Goal: Communication & Community: Answer question/provide support

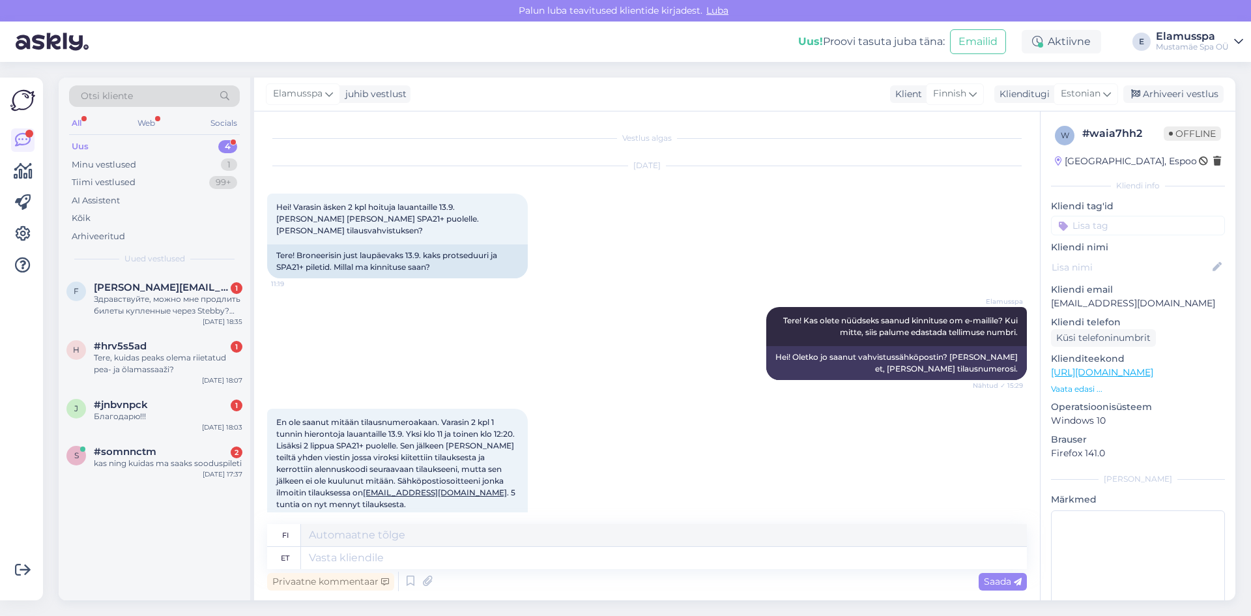
scroll to position [1270, 0]
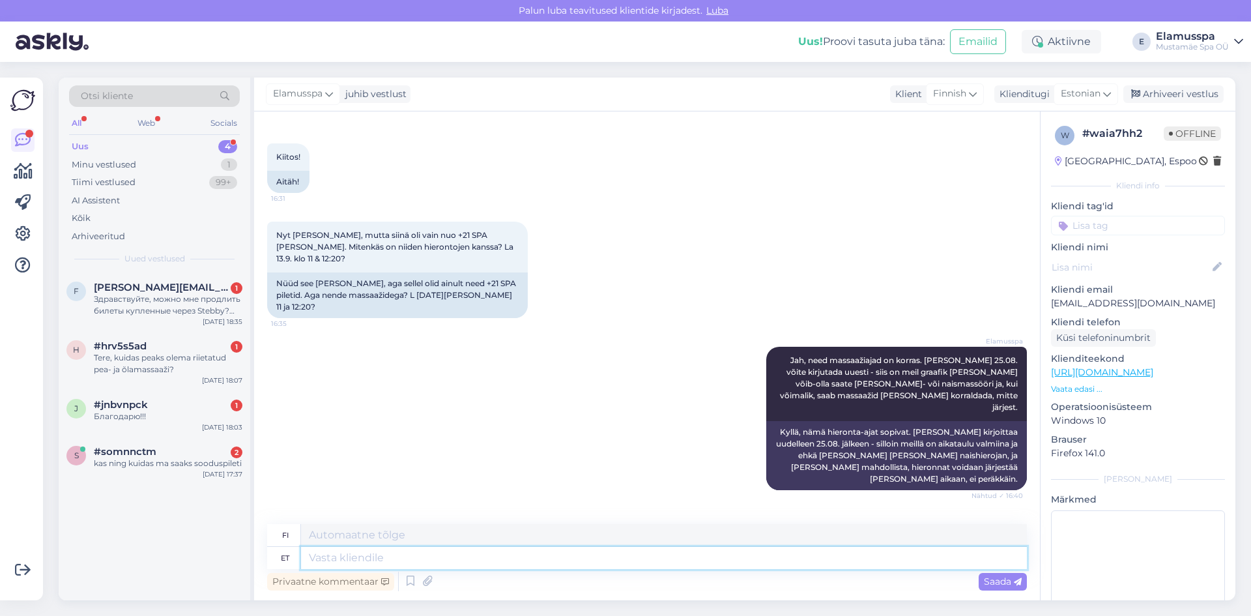
click at [462, 552] on textarea at bounding box center [664, 558] width 726 height 22
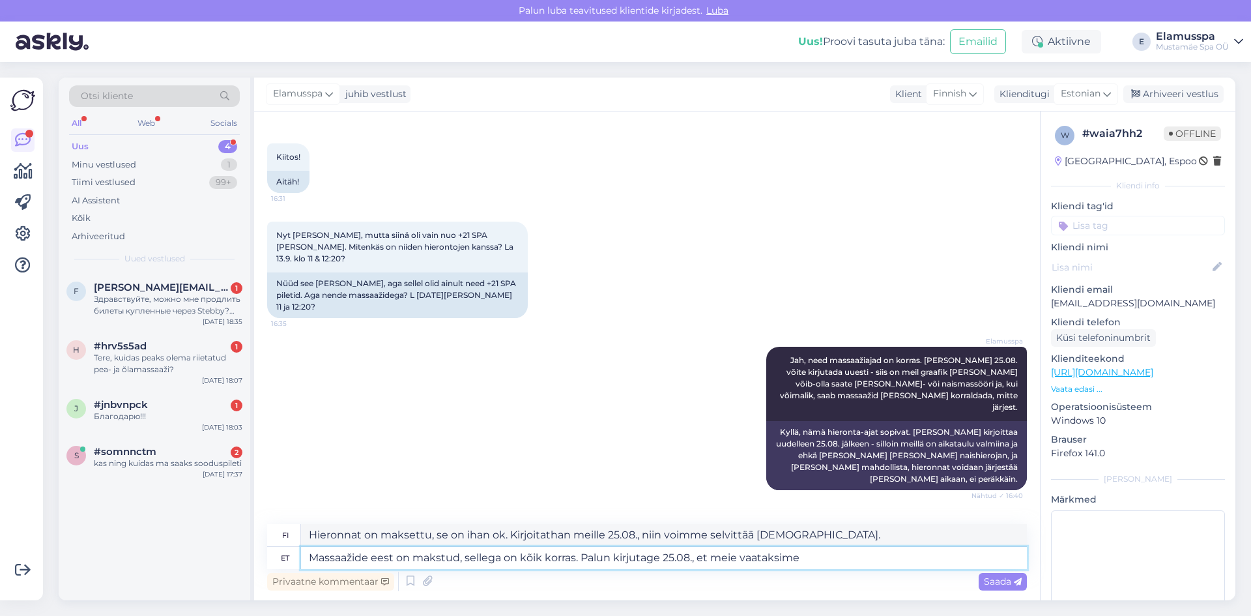
click at [822, 555] on textarea "Massaažide eest on makstud, sellega on kõik korras. Palun kirjutage 25.08., et …" at bounding box center [664, 558] width 726 height 22
type textarea "Massaažide eest on makstud, sellega on kõik korras. Palun kirjutage 25.08., et …"
click at [989, 576] on span "Saada" at bounding box center [1003, 581] width 38 height 12
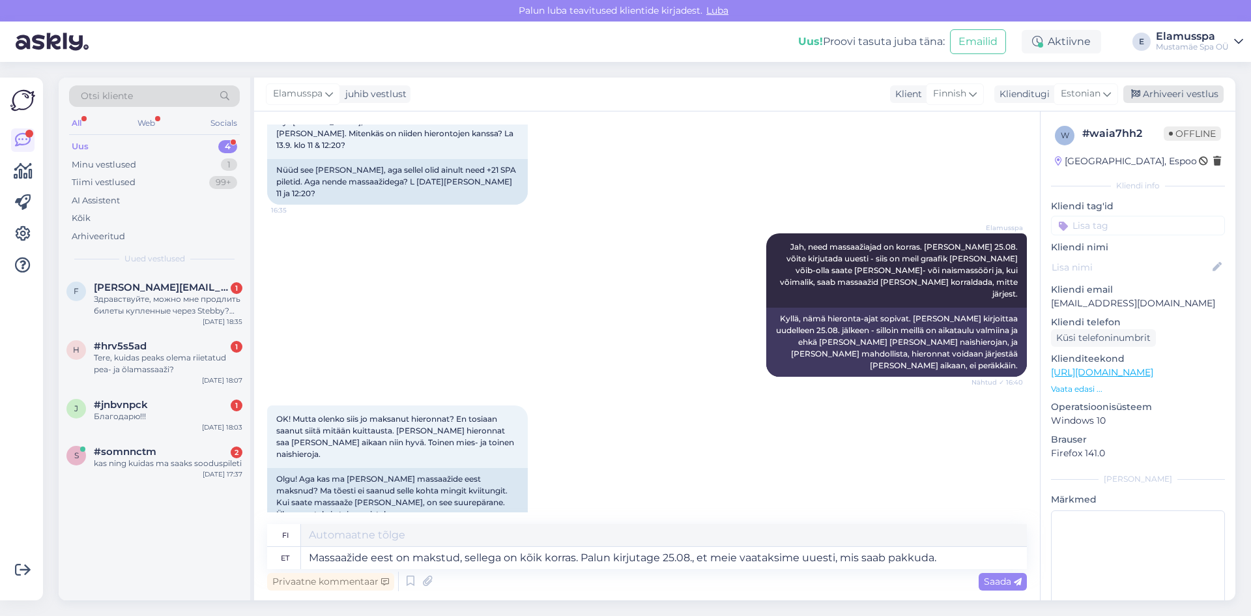
click at [1158, 97] on div "Arhiveeri vestlus" at bounding box center [1173, 94] width 100 height 18
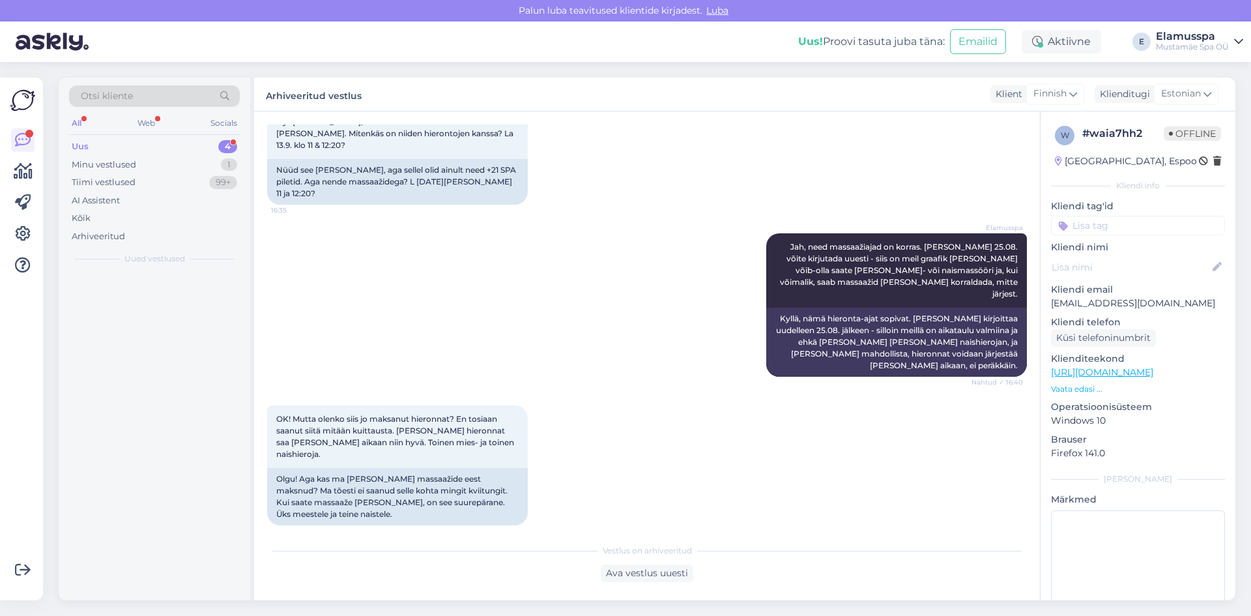
scroll to position [1370, 0]
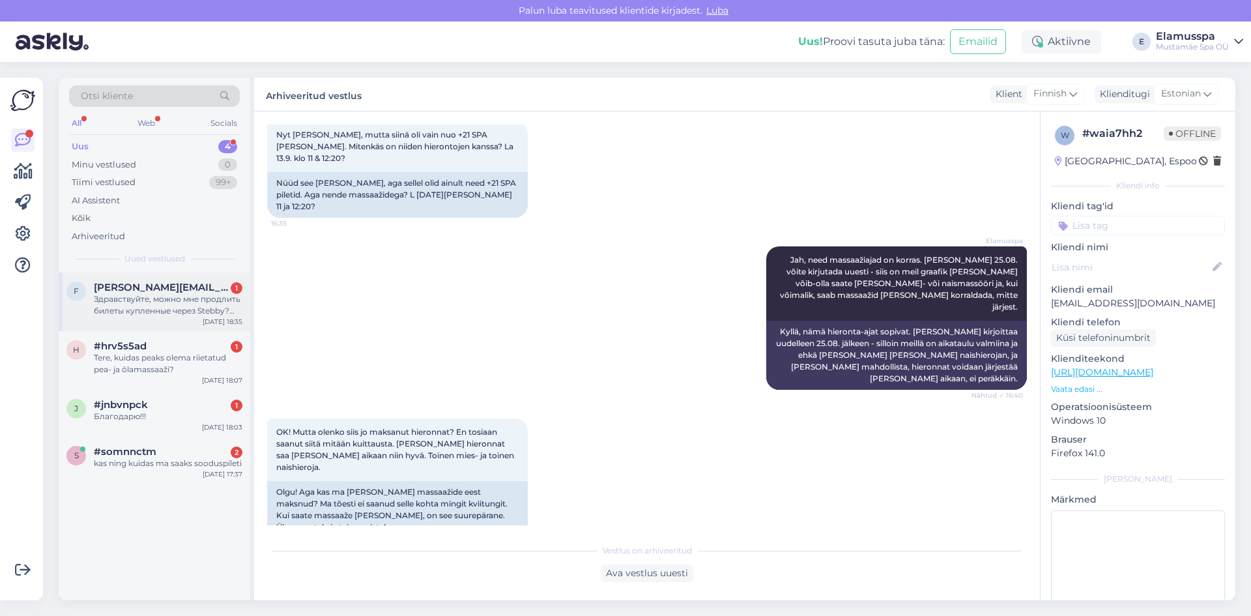
click at [155, 287] on span "[PERSON_NAME][EMAIL_ADDRESS][DOMAIN_NAME]" at bounding box center [162, 287] width 136 height 12
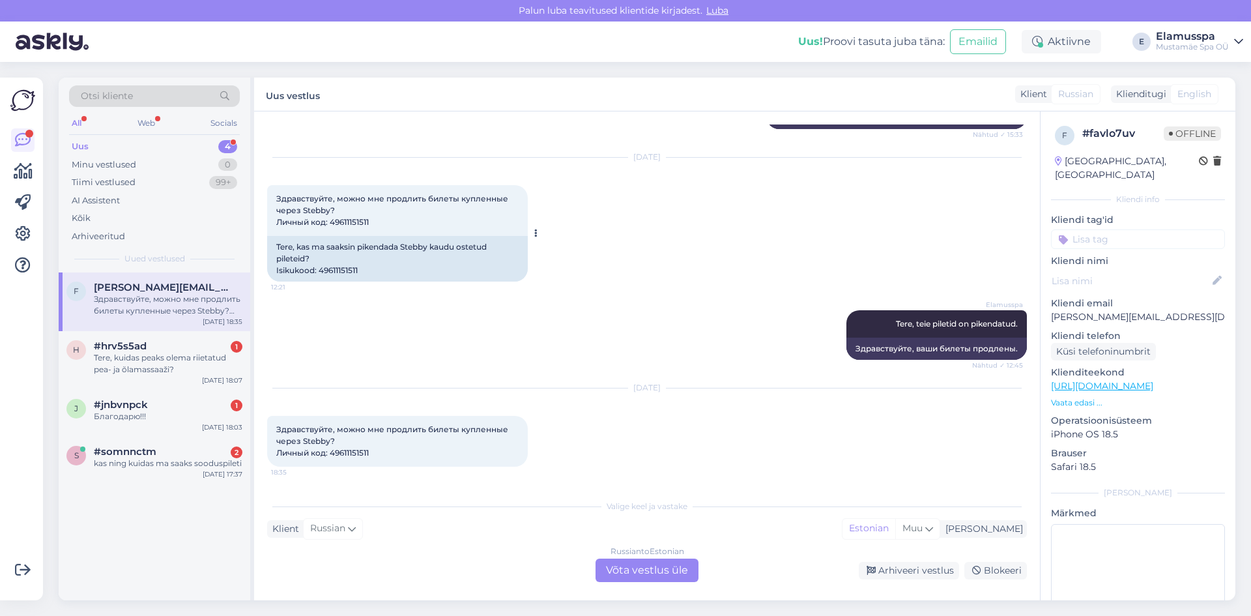
click at [354, 223] on span "Здравствуйте, можно мне продлить билеты купленные через Stebby? Личный код: 496…" at bounding box center [393, 210] width 234 height 33
copy div "49611151511 12:21"
click at [642, 563] on div "Russian to Estonian Võta vestlus üle" at bounding box center [646, 569] width 103 height 23
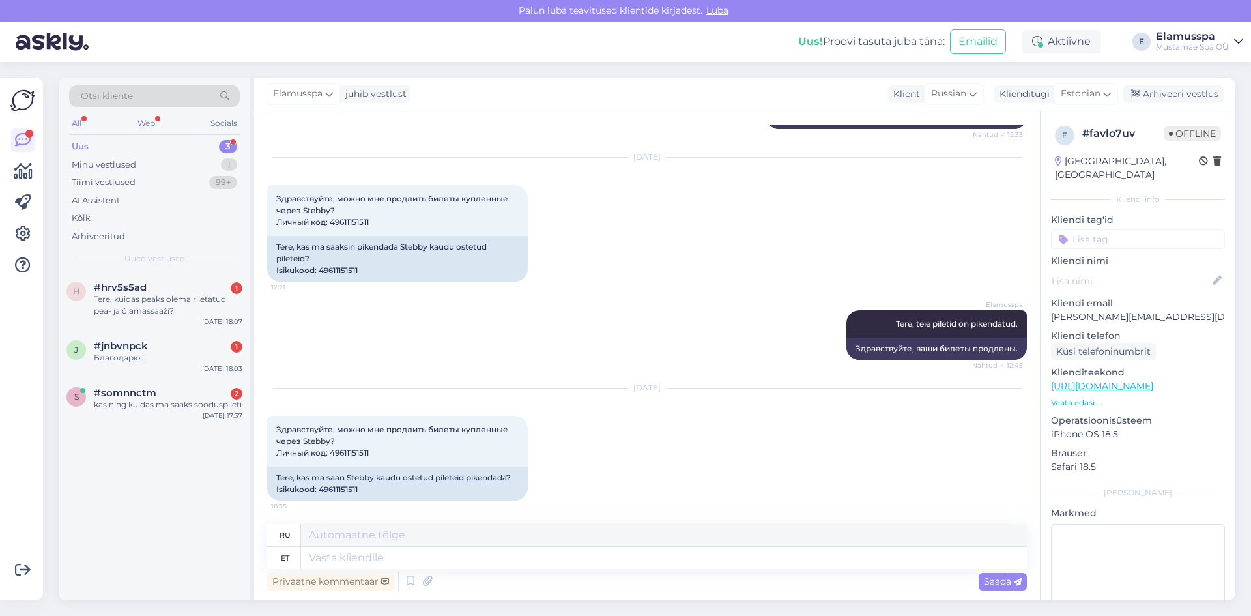
click at [511, 569] on div "Privaatne kommentaar Saada" at bounding box center [647, 581] width 760 height 25
click at [523, 567] on textarea at bounding box center [664, 558] width 726 height 22
type textarea "Pikendasime"
type textarea "Мы расширили"
type textarea "Pikendasime mõned"
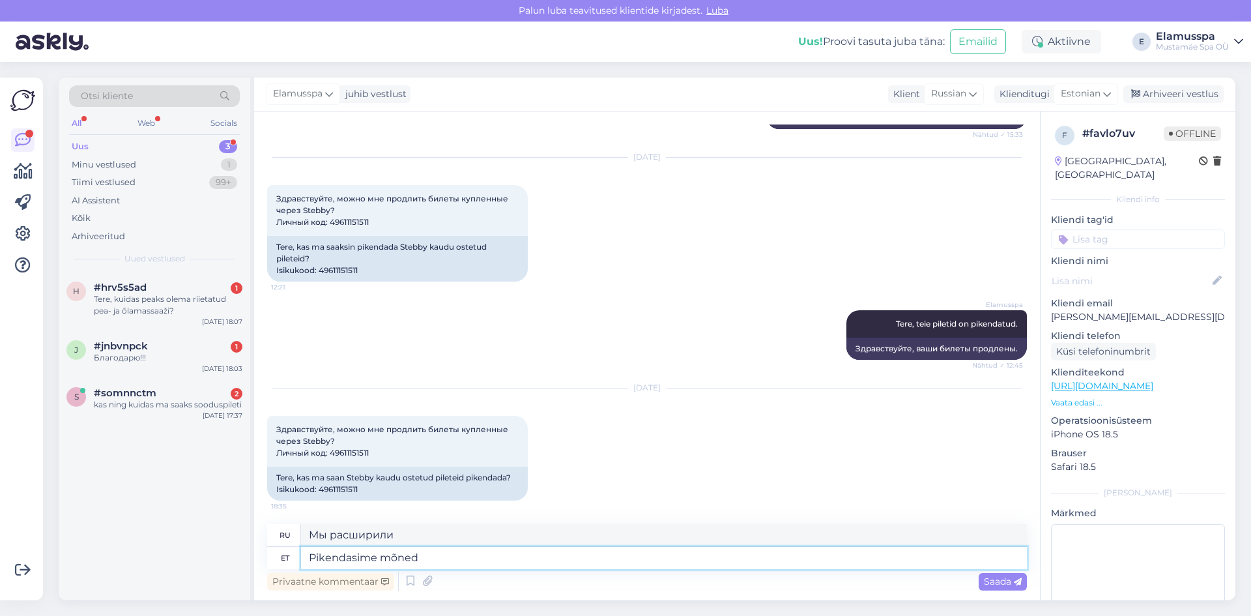
type textarea "Мы расширили некоторые"
type textarea "Pikendasime a"
type textarea "Мы расширили"
type textarea "Pikendasime augusti"
type textarea "Мы продлили август"
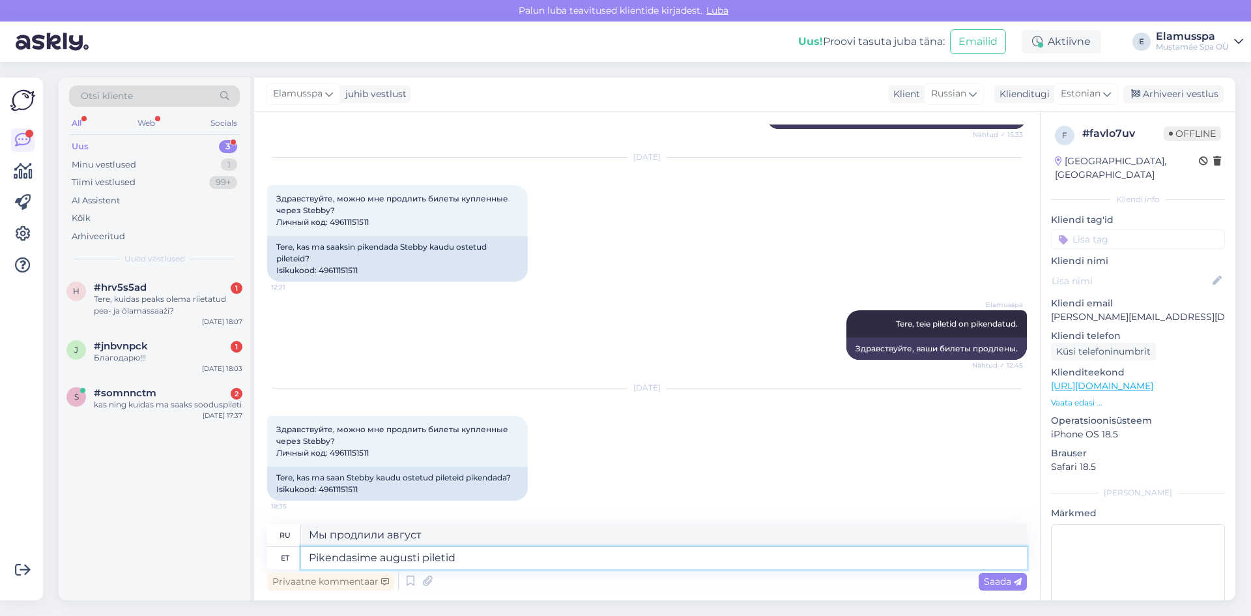
type textarea "Pikendasime augusti piletid"
type textarea "Мы продлили августовские билеты"
type textarea "Pikendasime augusti piletid 30 p"
type textarea "Мы продлили билеты до 30 августа."
type textarea "Pikendasime augusti piletid 30 päeva."
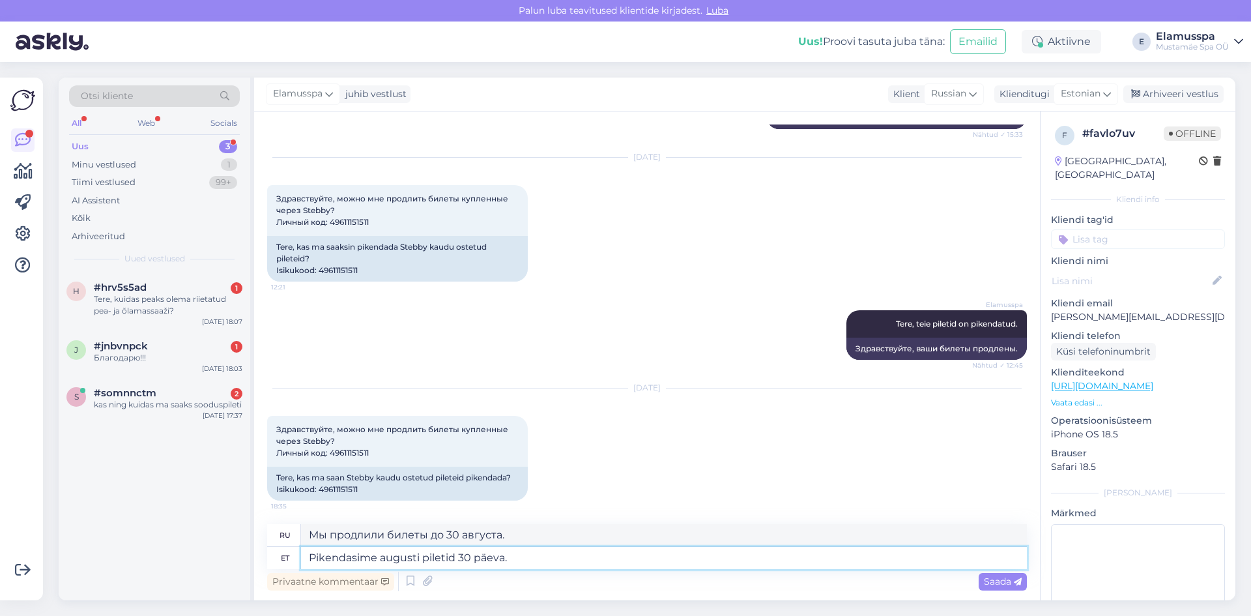
type textarea "Мы продлили августовские билеты на 30 дней."
type textarea "Pikendasime augusti piletid 30 päeva."
click at [986, 581] on span "Saada" at bounding box center [1003, 581] width 38 height 12
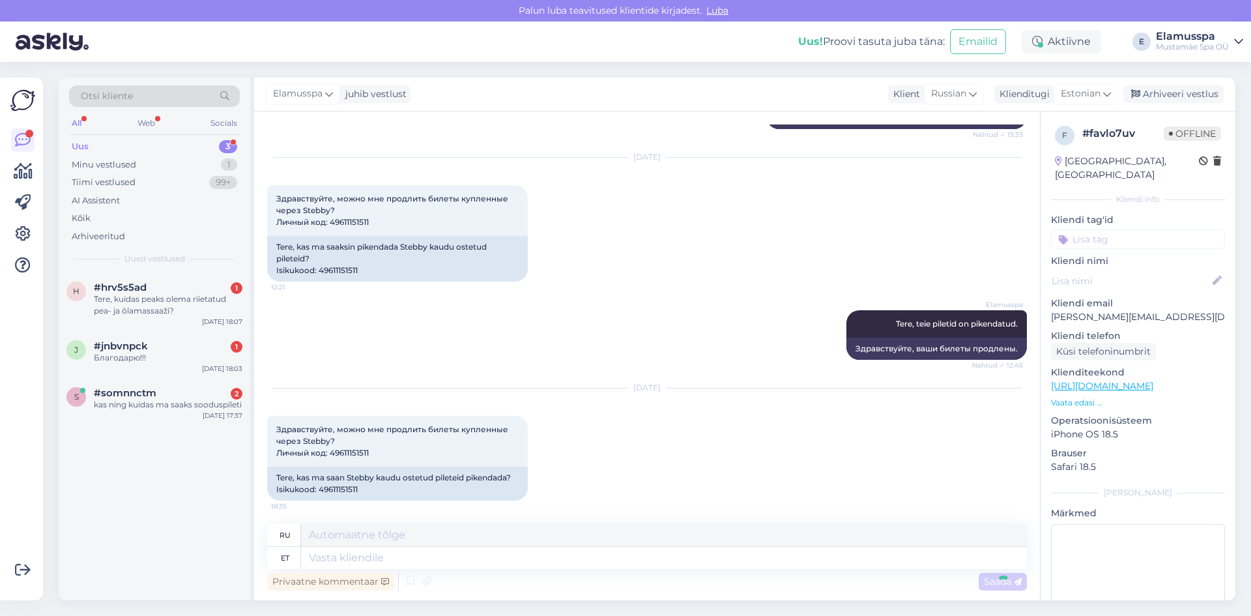
scroll to position [320, 0]
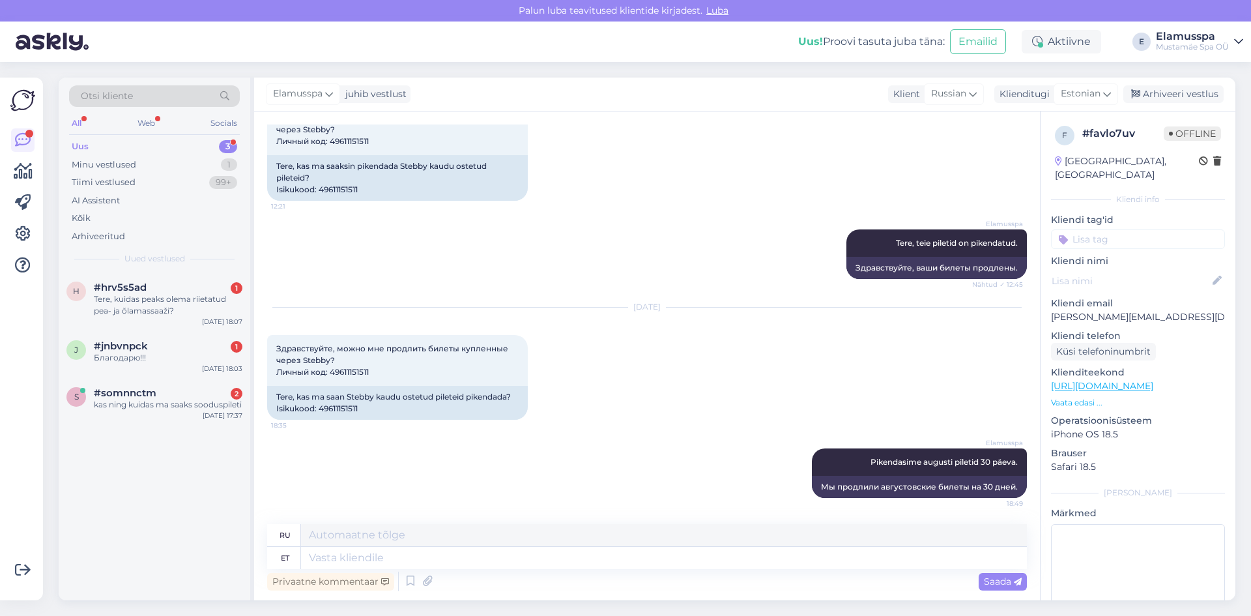
click at [1162, 104] on div "Elamusspa juhib vestlust Klient [DEMOGRAPHIC_DATA] Klienditugi Estonian Arhivee…" at bounding box center [744, 95] width 981 height 34
click at [1163, 102] on div "Arhiveeri vestlus" at bounding box center [1173, 94] width 100 height 18
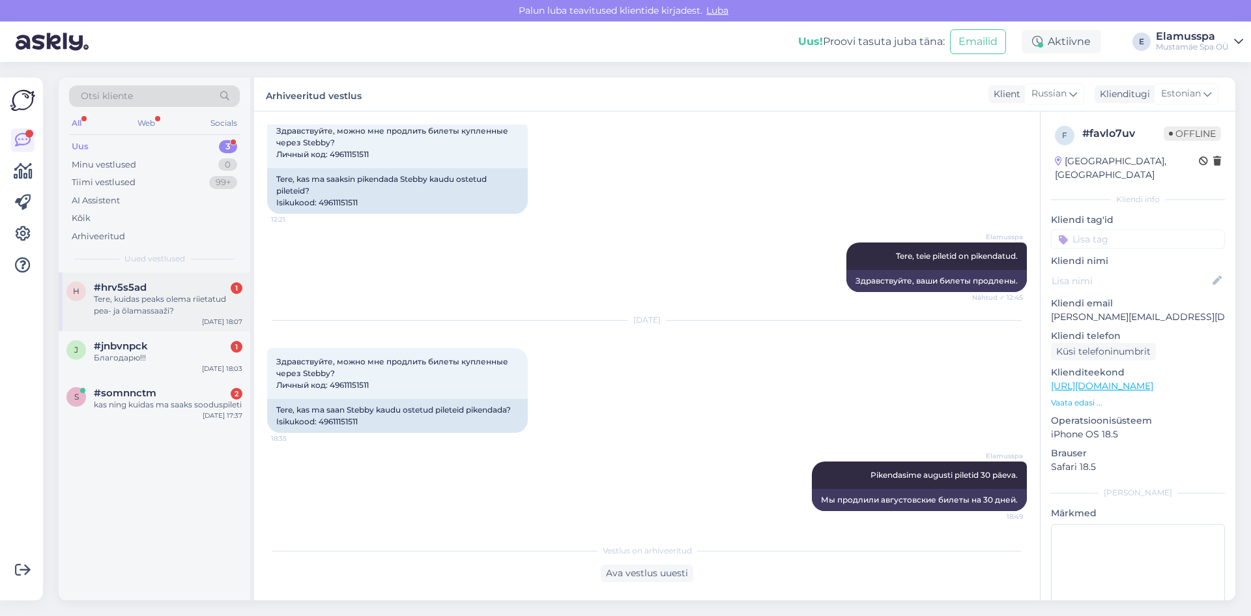
click at [191, 278] on div "h #hrv5s5ad 1 Tere, kuidas peaks olema riietatud pea- ja õlamassaaži? [DATE] 18…" at bounding box center [155, 301] width 192 height 59
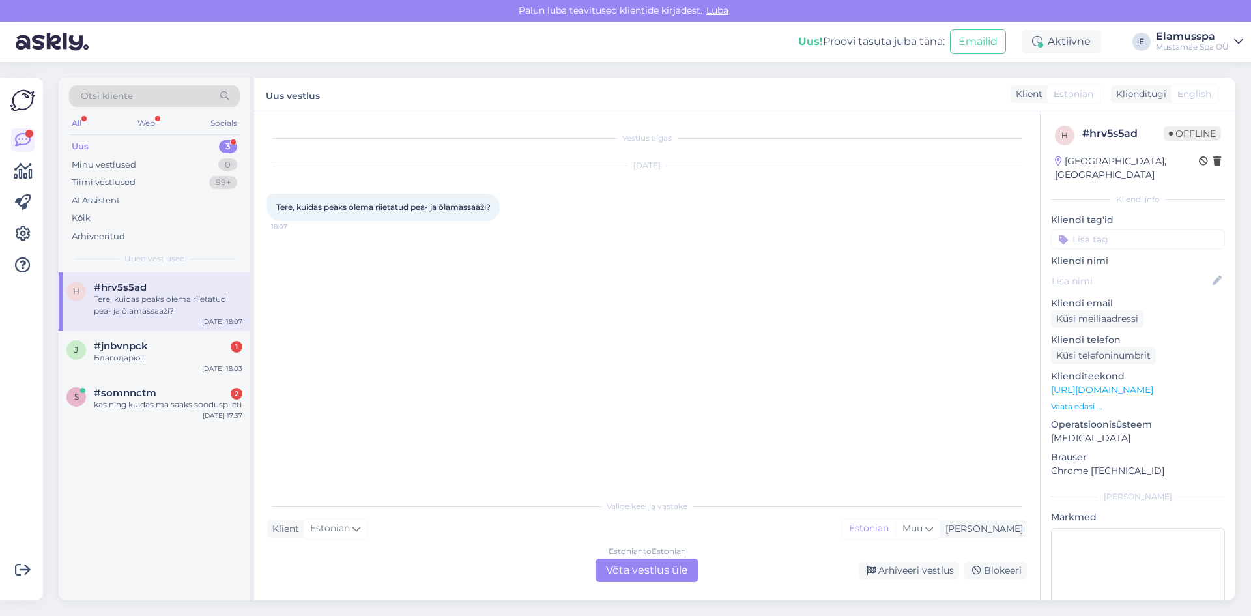
click at [672, 573] on div "Estonian to Estonian Võta vestlus üle" at bounding box center [646, 569] width 103 height 23
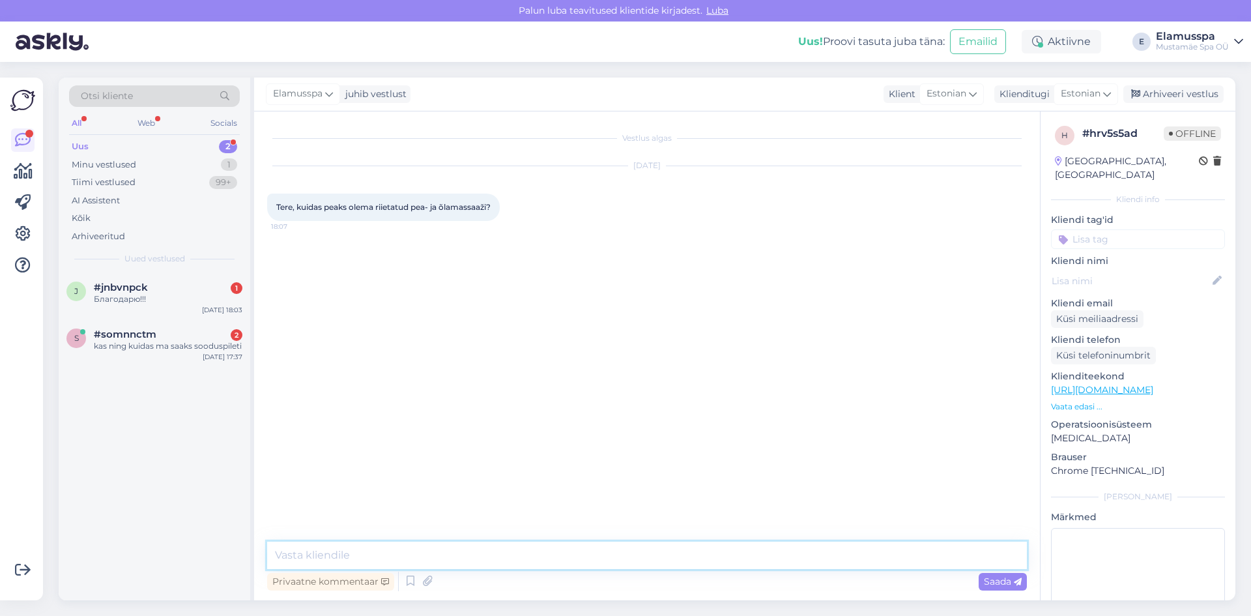
click at [499, 558] on textarea at bounding box center [647, 554] width 760 height 27
type textarea "Tere! Kohapeal antakse hommikumantli koos rätikuga. Võtke lihtsalt ujumisriided…"
click at [982, 586] on div "Saada" at bounding box center [1003, 582] width 48 height 18
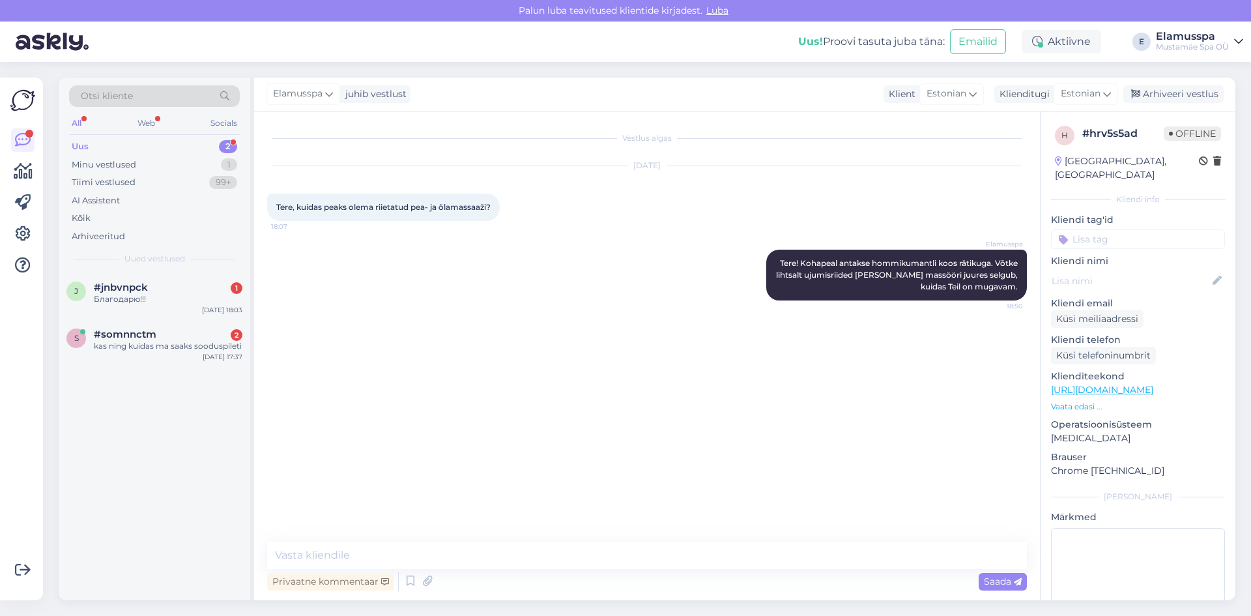
click at [1186, 85] on div "Elamusspa juhib vestlust Klient Estonian Klienditugi Estonian Arhiveeri vestlus" at bounding box center [744, 95] width 981 height 34
click at [1182, 92] on div "Arhiveeri vestlus" at bounding box center [1173, 94] width 100 height 18
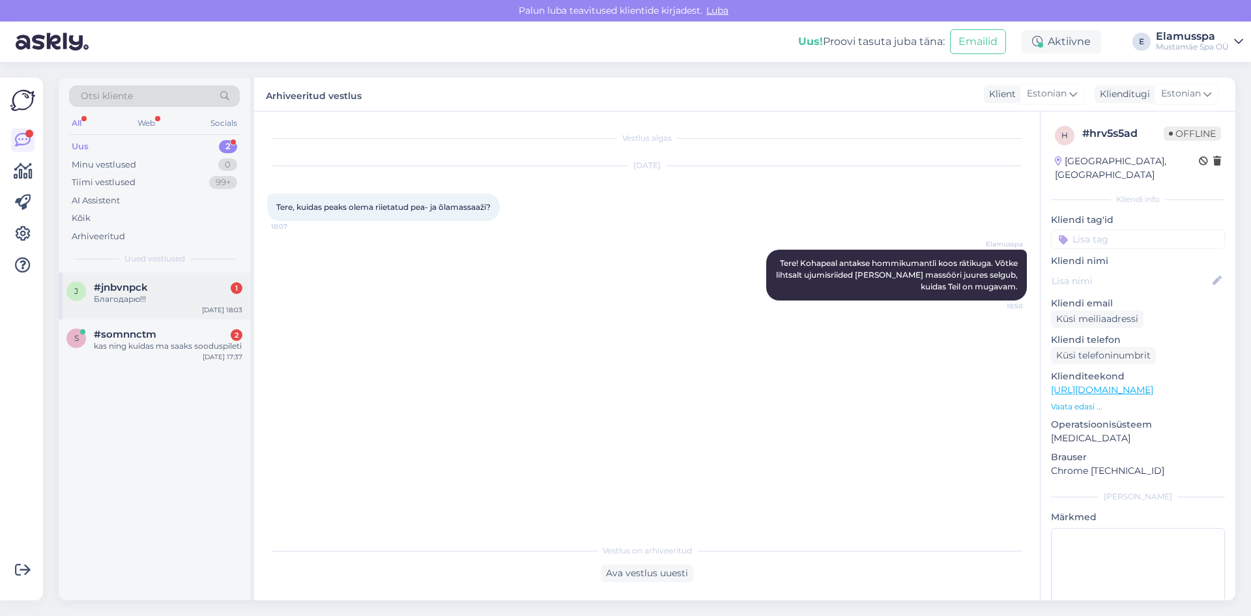
click at [149, 283] on div "#jnbvnpck 1" at bounding box center [168, 287] width 149 height 12
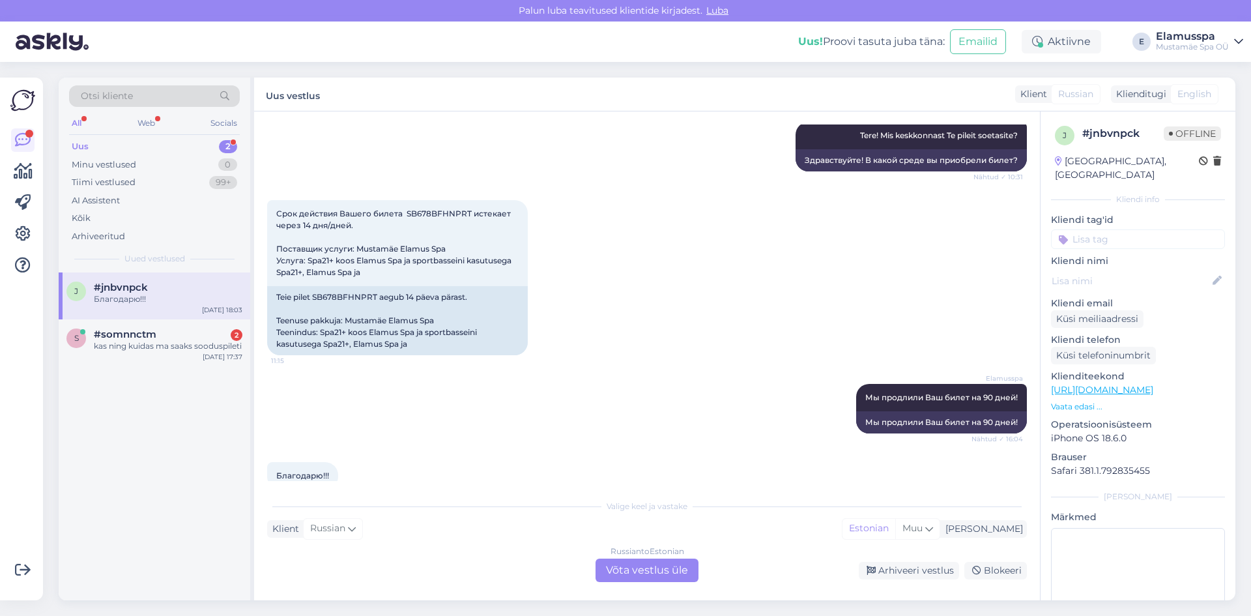
scroll to position [196, 0]
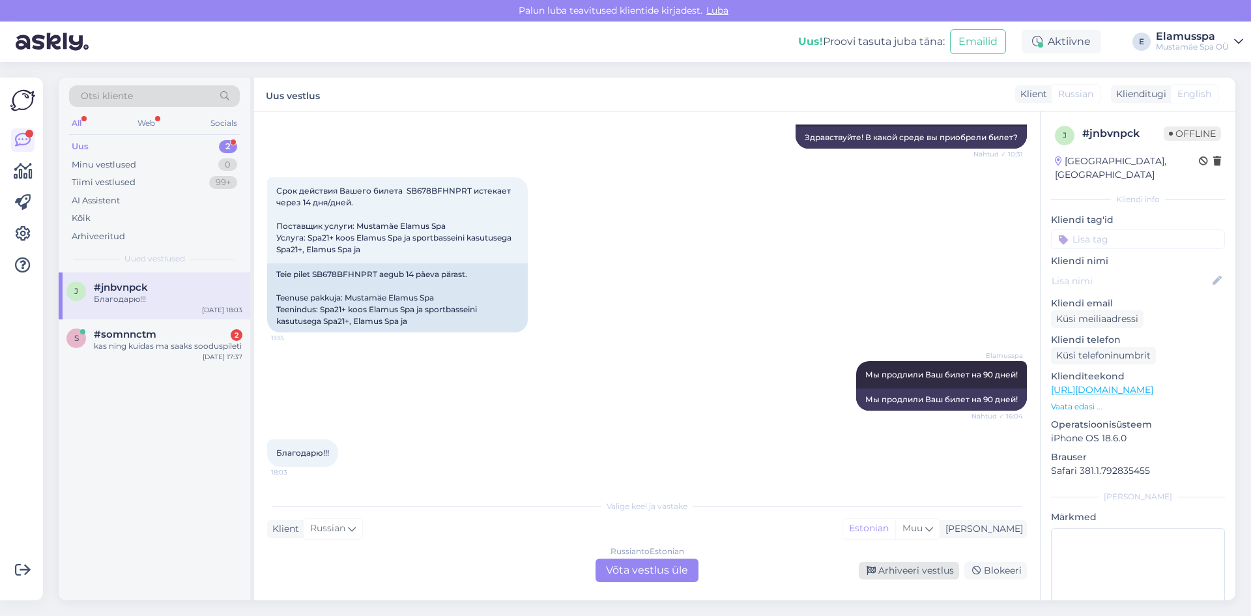
click at [935, 575] on div "Arhiveeri vestlus" at bounding box center [909, 571] width 100 height 18
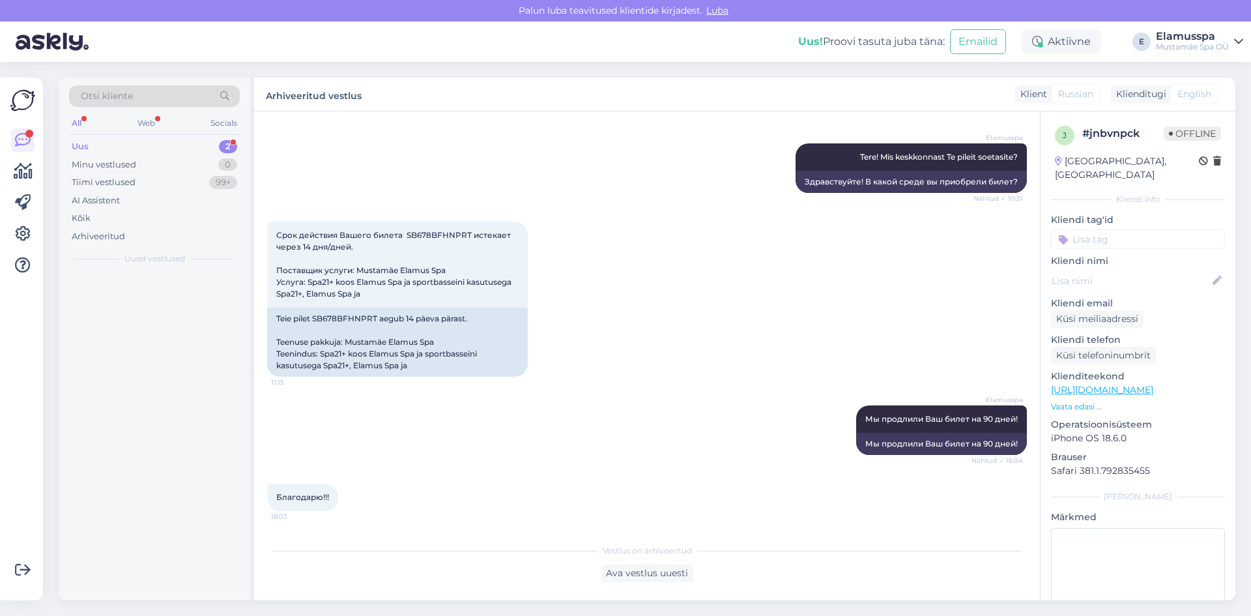
scroll to position [152, 0]
click at [122, 301] on div "kas ning kuidas ma saaks sooduspileti" at bounding box center [168, 299] width 149 height 12
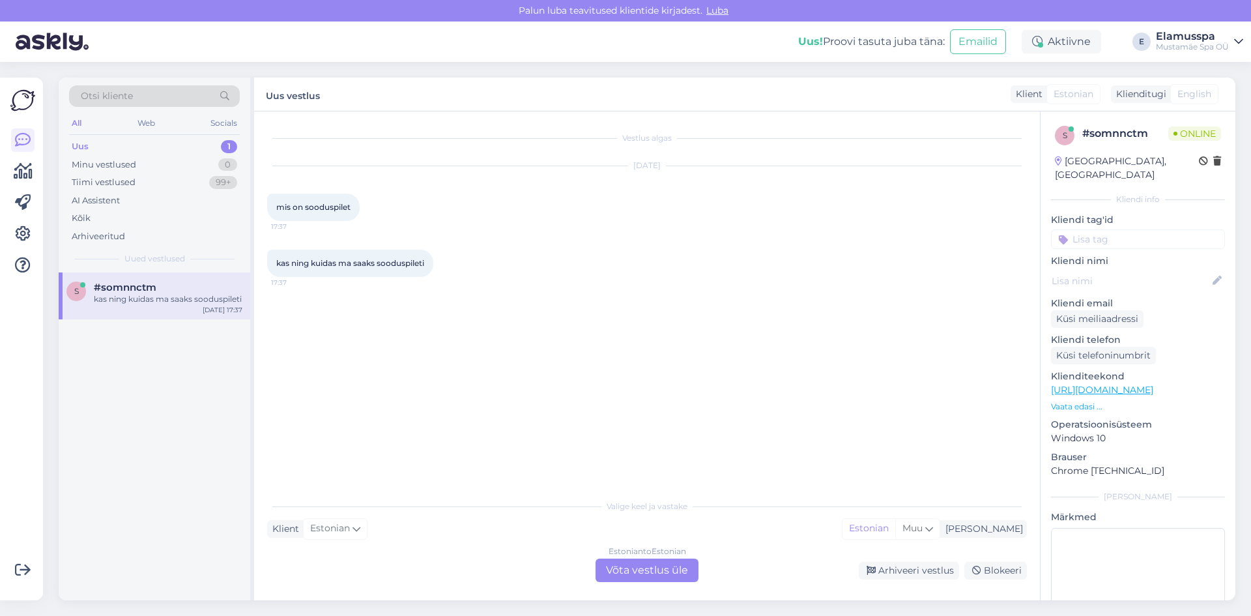
click at [631, 564] on div "Estonian to Estonian Võta vestlus üle" at bounding box center [646, 569] width 103 height 23
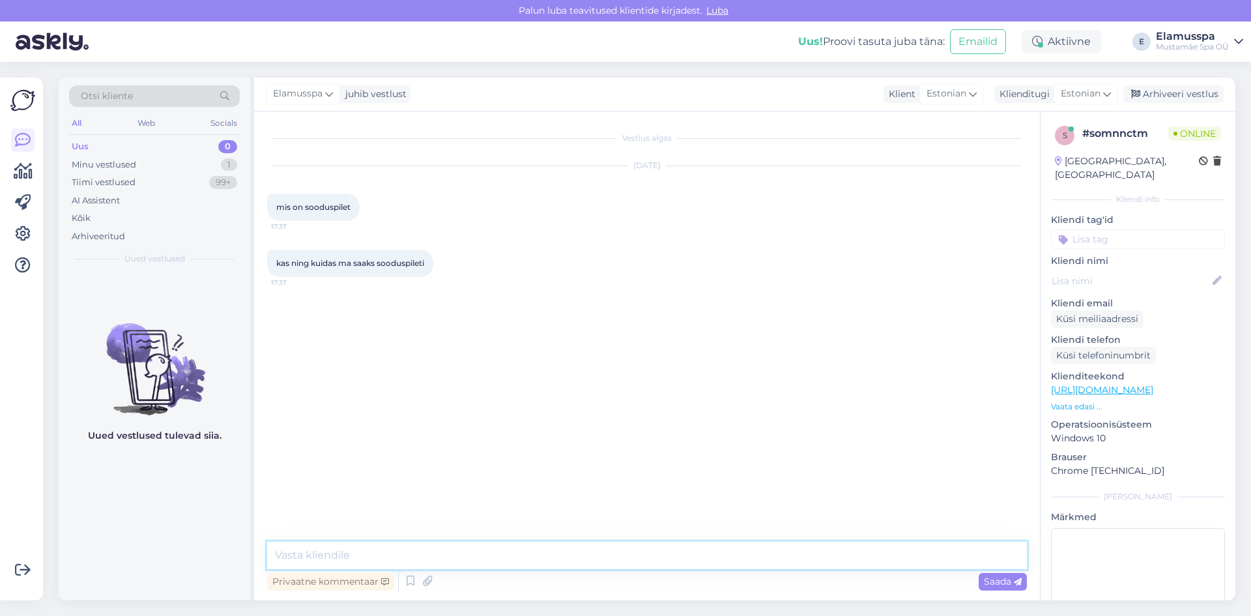
click at [521, 551] on textarea at bounding box center [647, 554] width 760 height 27
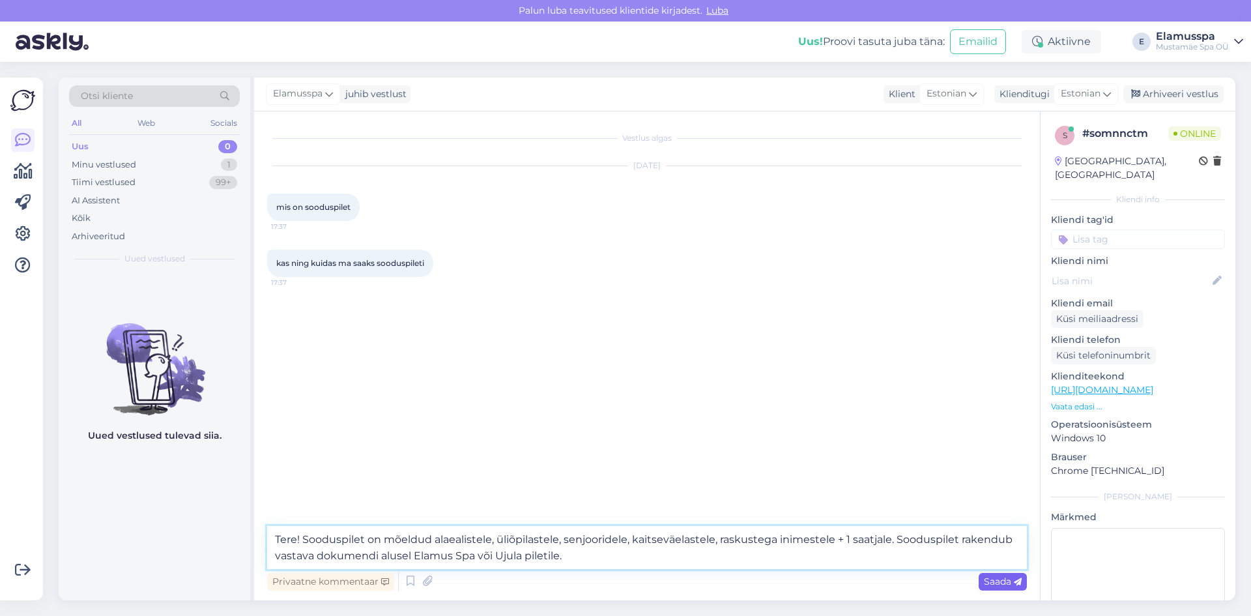
type textarea "Tere! Sooduspilet on mõeldud alaealistele, üliõpilastele, senjooridele, kaitsev…"
click at [1022, 589] on div "Saada" at bounding box center [1003, 582] width 48 height 18
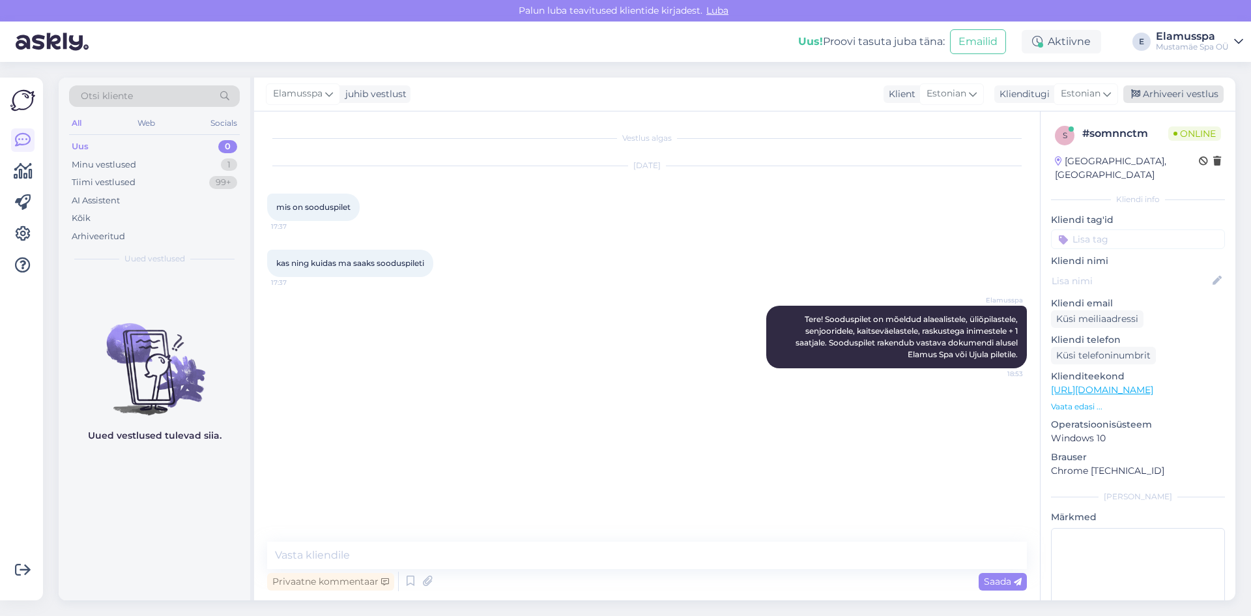
click at [1161, 90] on div "Arhiveeri vestlus" at bounding box center [1173, 94] width 100 height 18
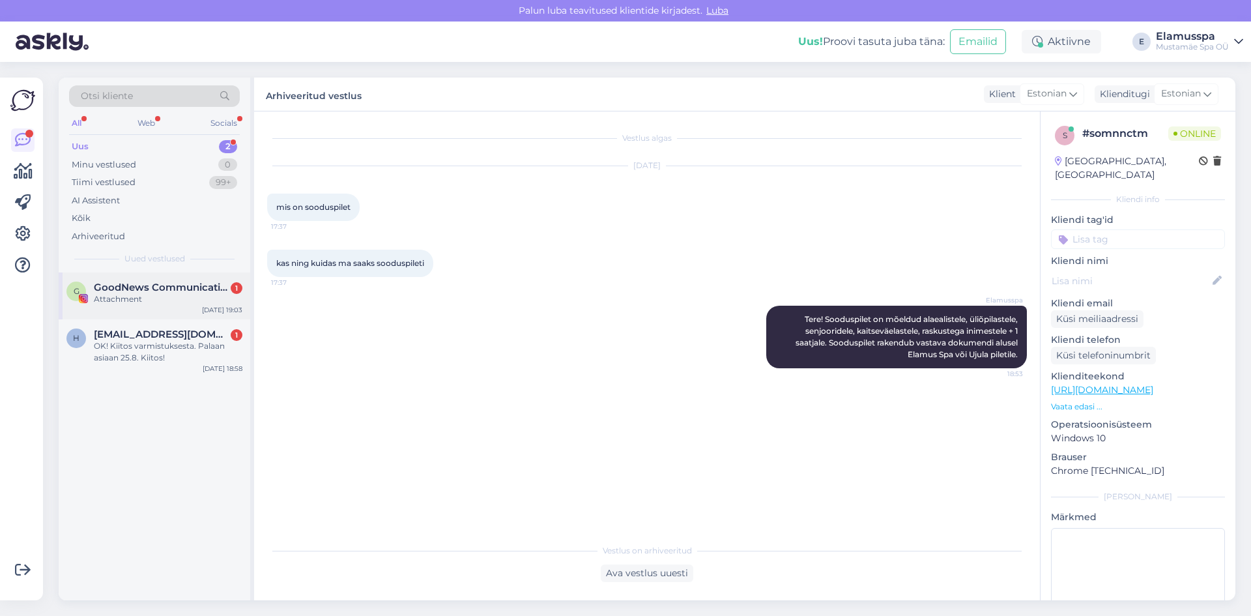
click at [153, 297] on div "Attachment" at bounding box center [168, 299] width 149 height 12
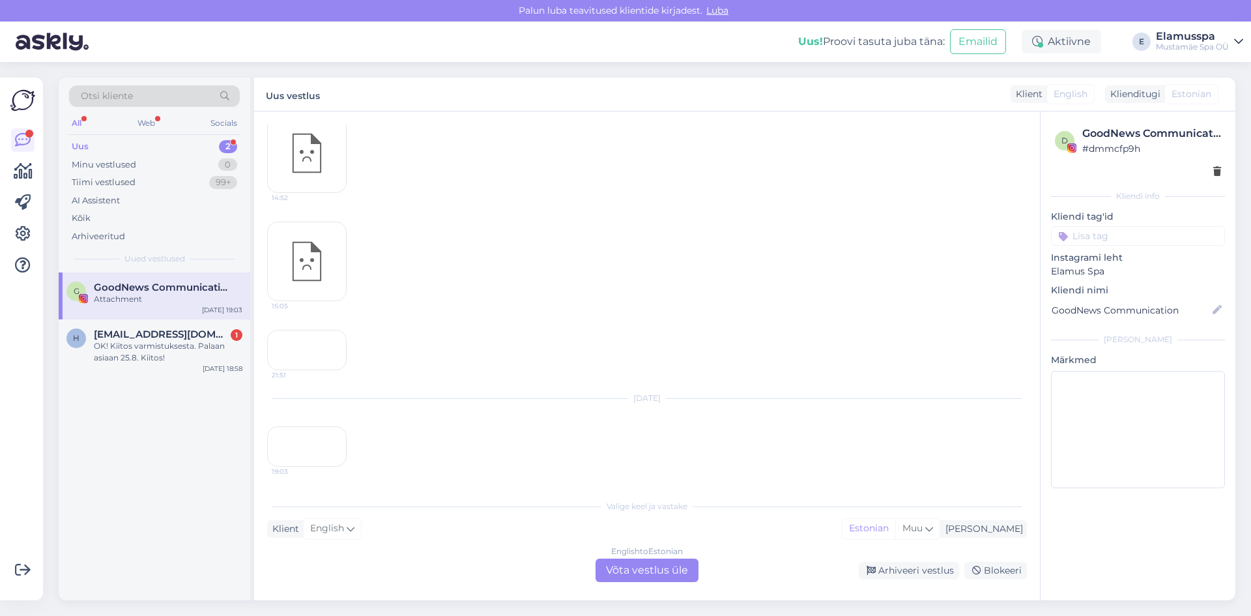
scroll to position [11403, 0]
click at [888, 563] on div "Arhiveeri vestlus" at bounding box center [909, 571] width 100 height 18
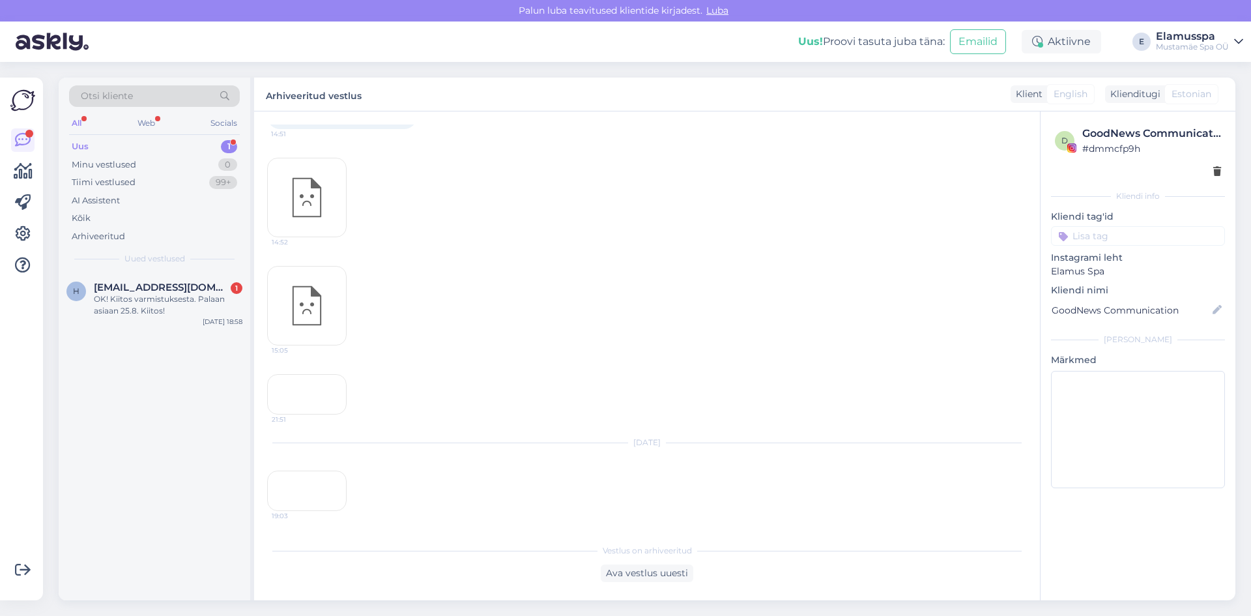
click at [319, 470] on div "19:03" at bounding box center [306, 490] width 79 height 40
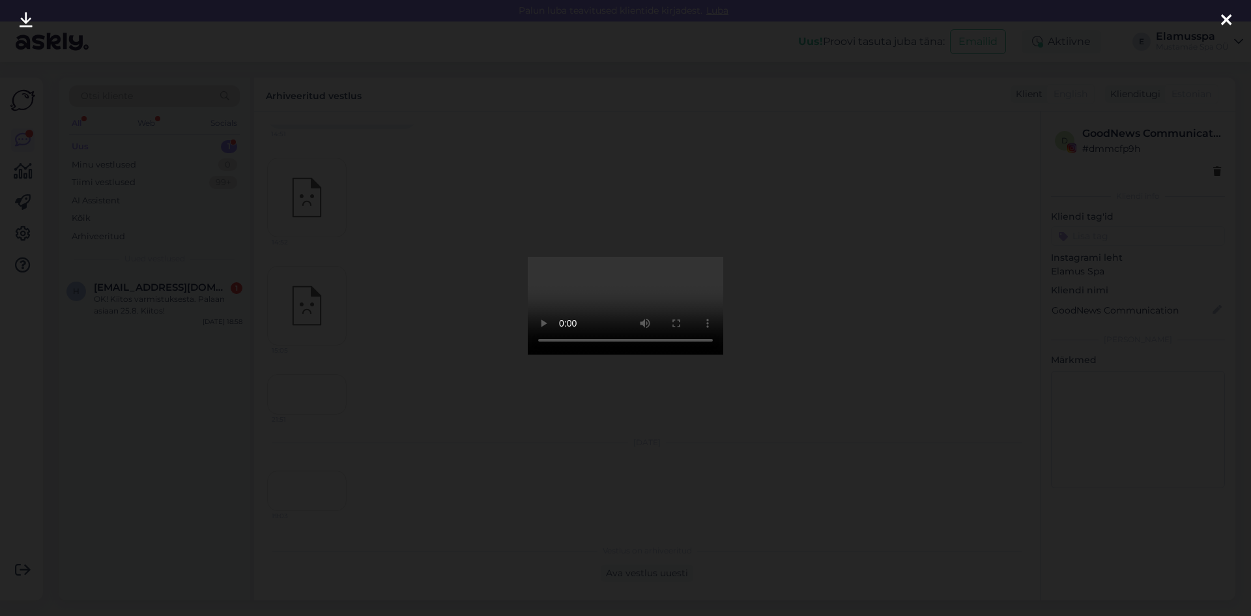
click at [905, 200] on div at bounding box center [625, 308] width 1251 height 616
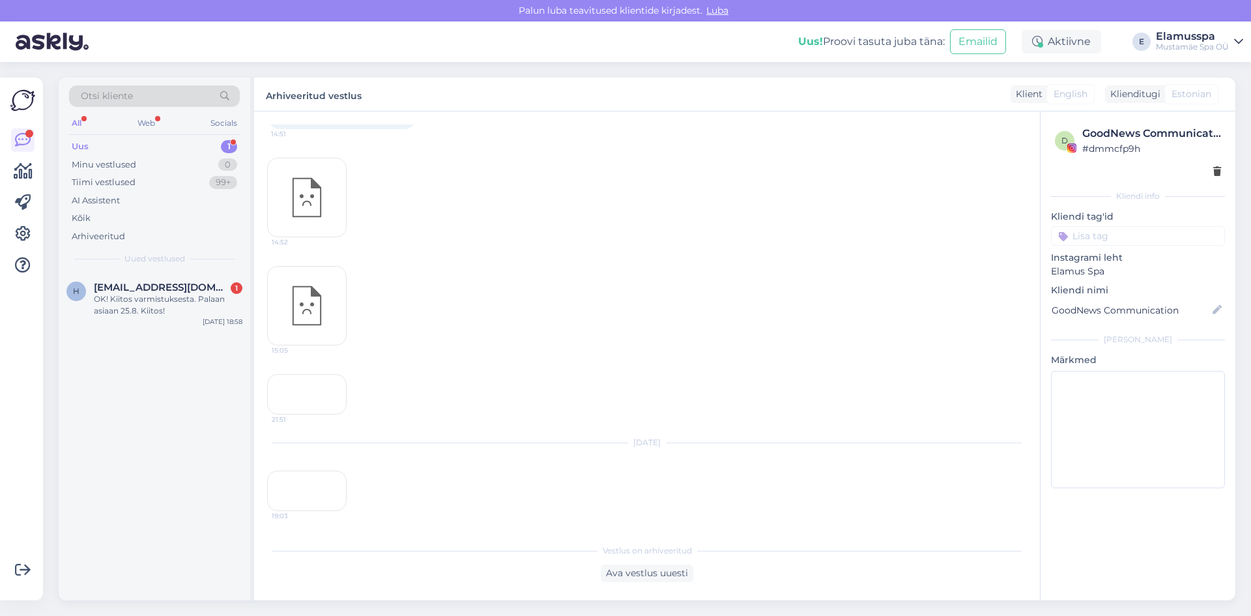
drag, startPoint x: 229, startPoint y: 440, endPoint x: 263, endPoint y: 427, distance: 37.1
click at [253, 431] on div "Otsi kliente All Web Socials Uus 1 Minu vestlused 0 Tiimi vestlused 99+ AI Assi…" at bounding box center [156, 339] width 195 height 523
click at [311, 470] on div "19:03" at bounding box center [306, 490] width 79 height 40
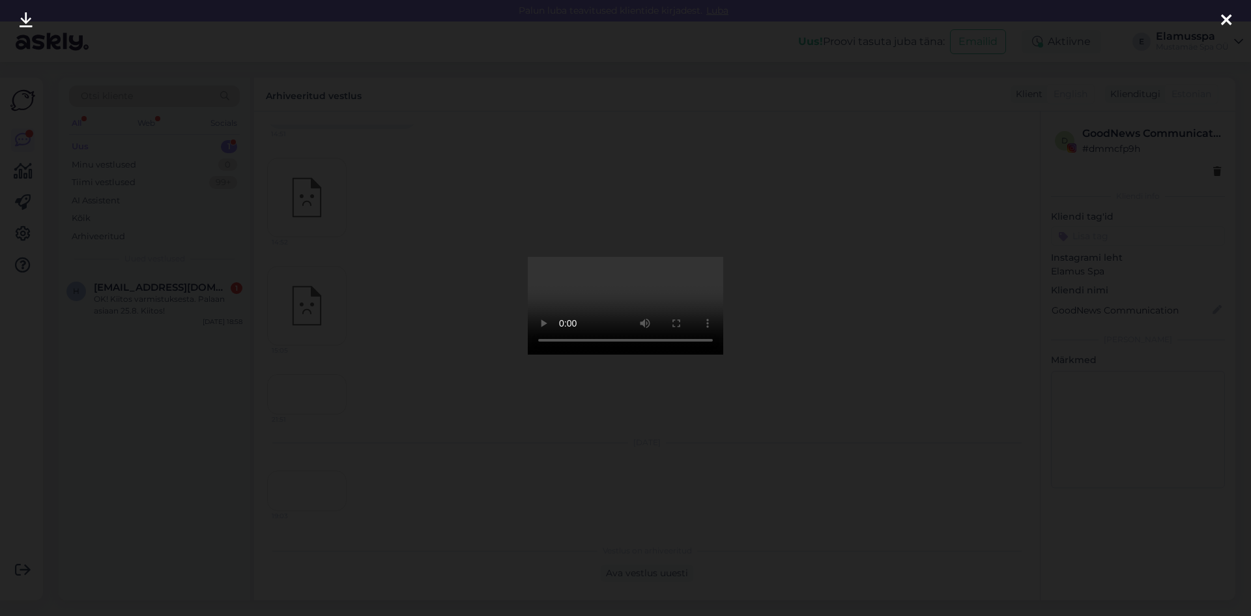
click at [998, 35] on div at bounding box center [625, 308] width 1251 height 616
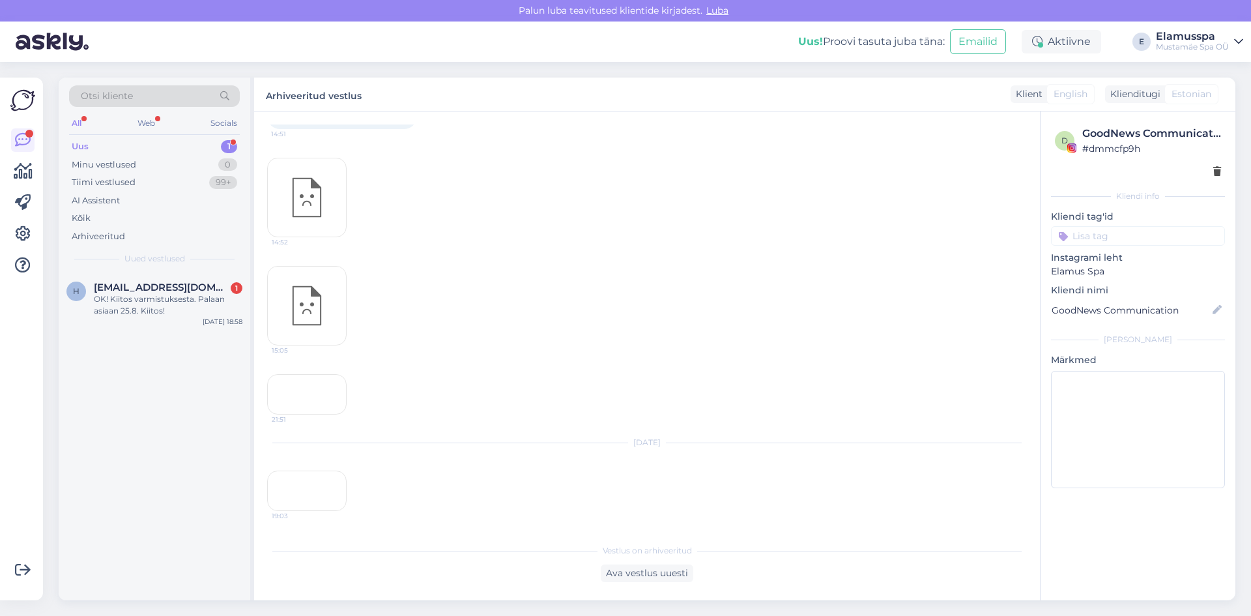
click at [324, 470] on div "19:03" at bounding box center [306, 490] width 79 height 40
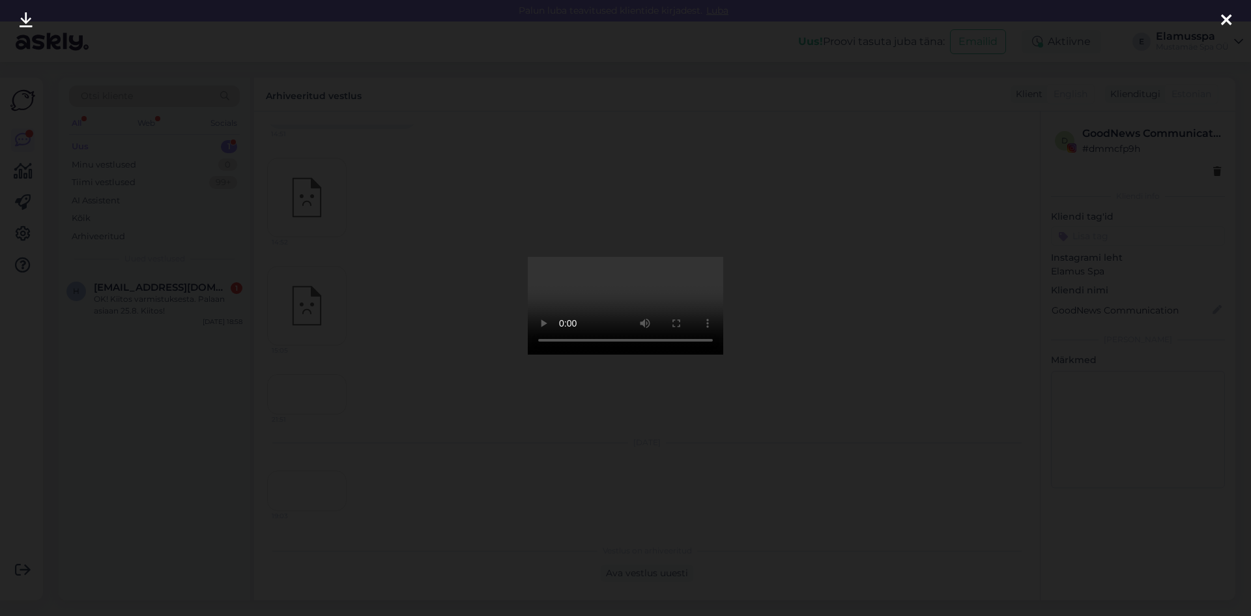
click at [829, 284] on div at bounding box center [625, 308] width 1251 height 616
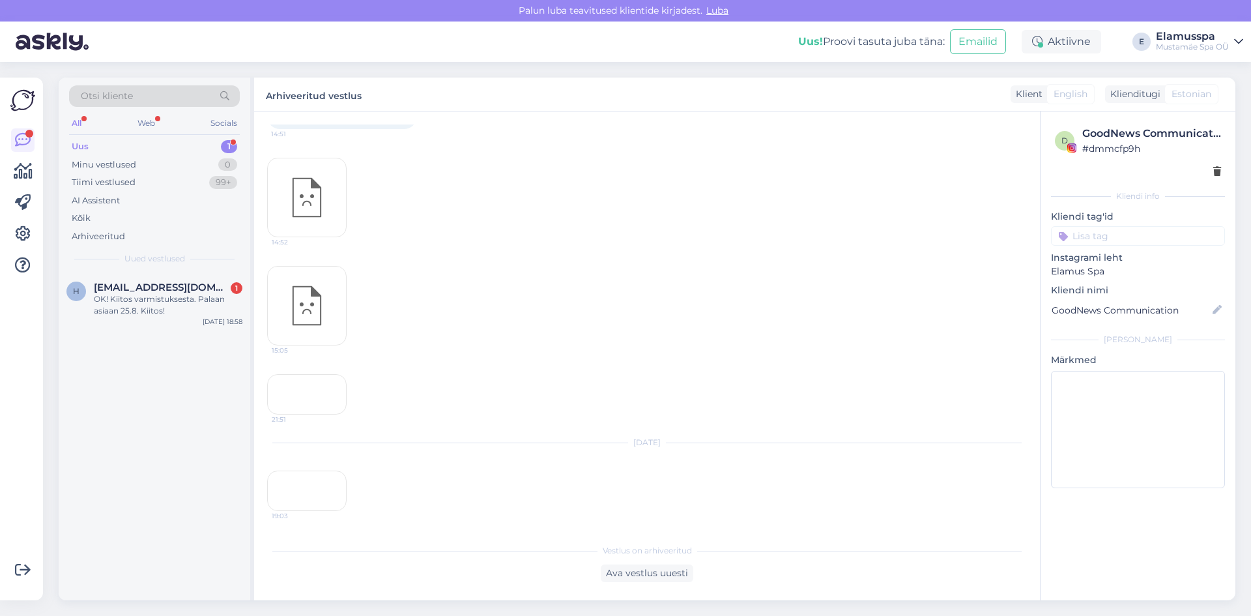
click at [316, 470] on div "19:03" at bounding box center [306, 490] width 79 height 40
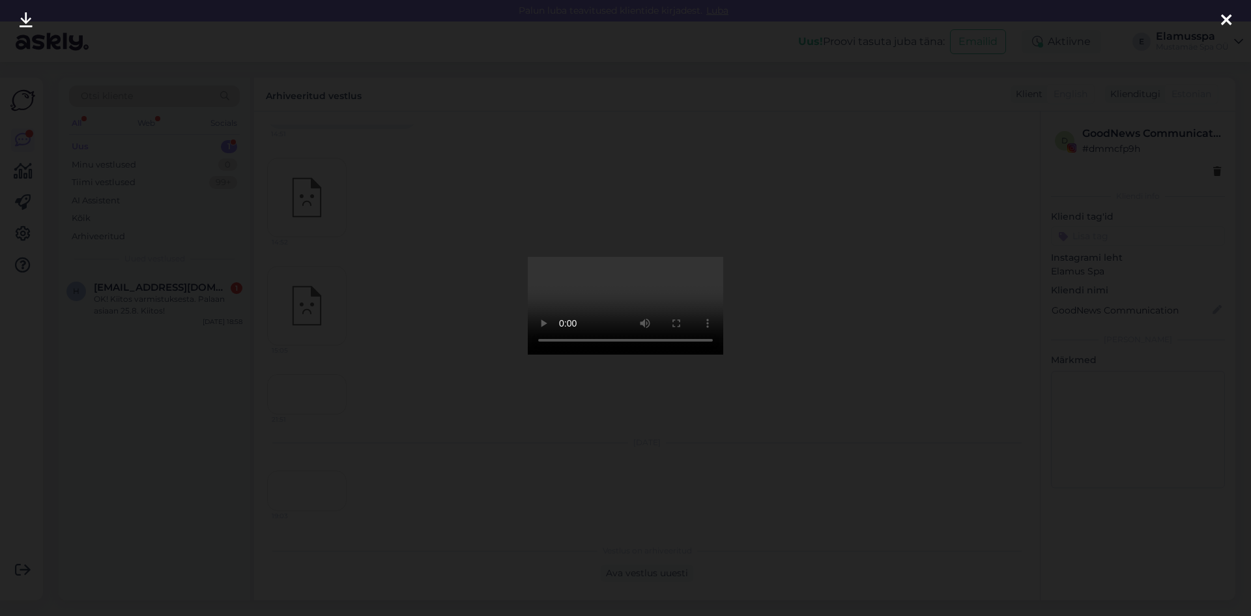
click at [854, 327] on div at bounding box center [625, 308] width 1251 height 616
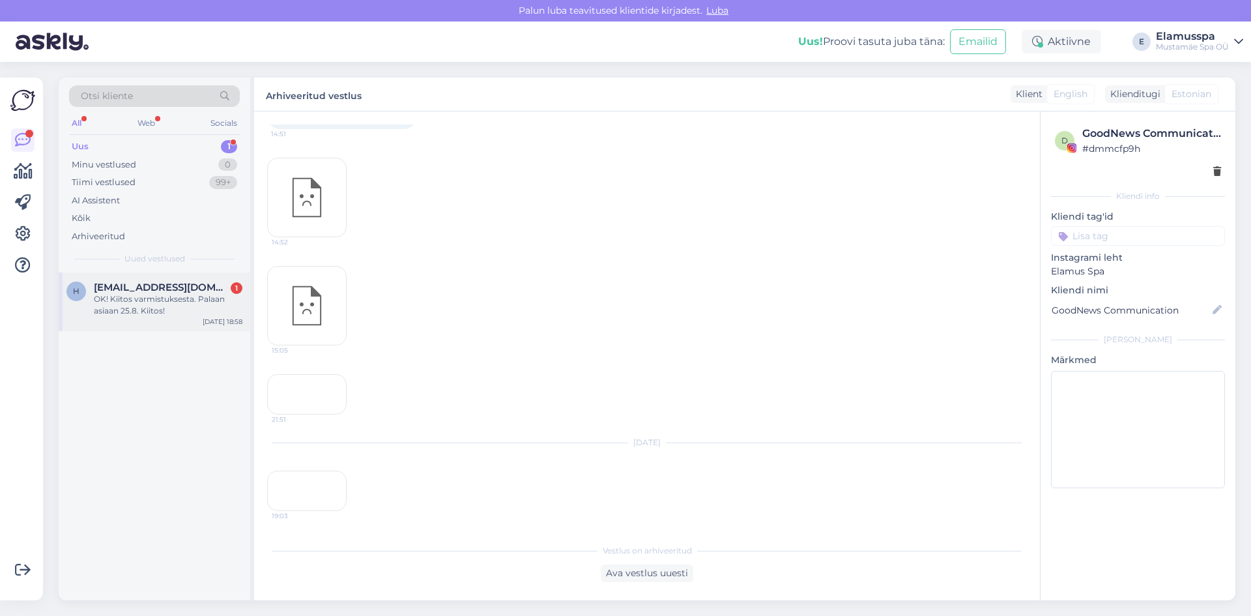
click at [106, 280] on div "h [EMAIL_ADDRESS][DOMAIN_NAME] 1 OK! Kiitos varmistuksesta. Palaan asiaan 25.8.…" at bounding box center [155, 301] width 192 height 59
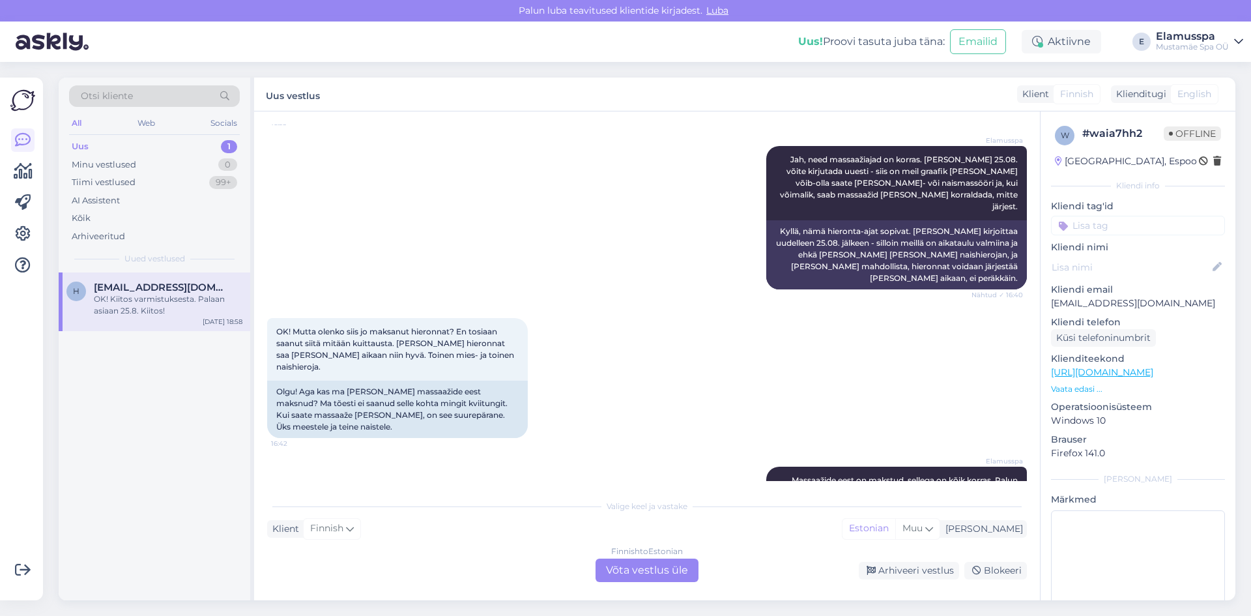
click at [644, 569] on div "Finnish to Estonian Võta vestlus üle" at bounding box center [646, 569] width 103 height 23
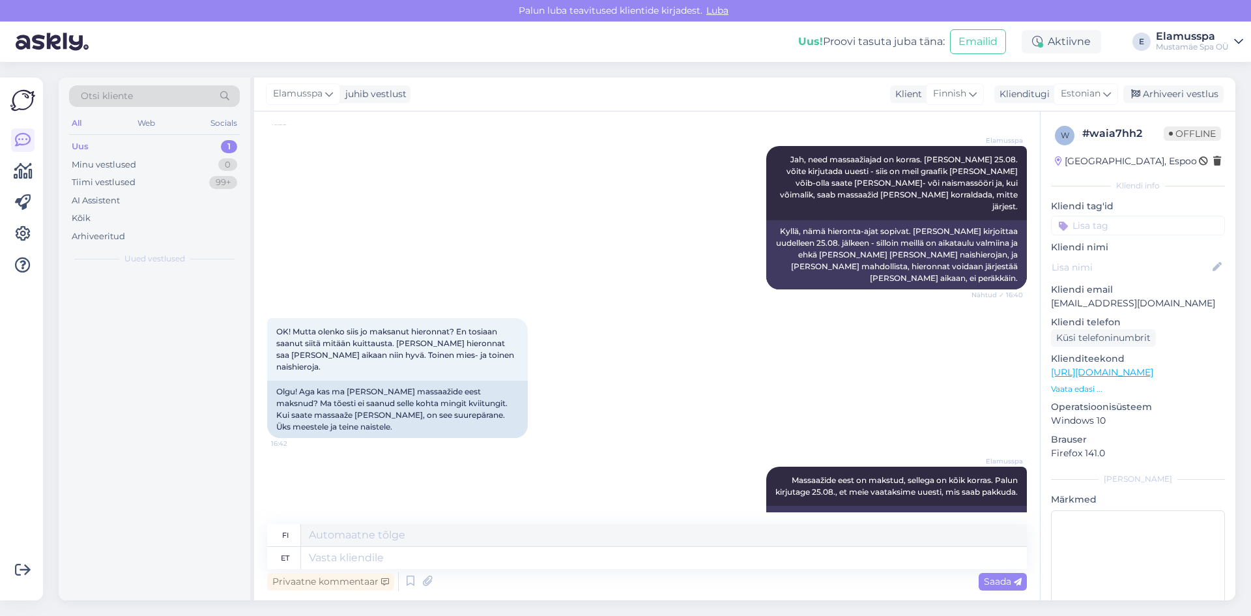
scroll to position [1461, 0]
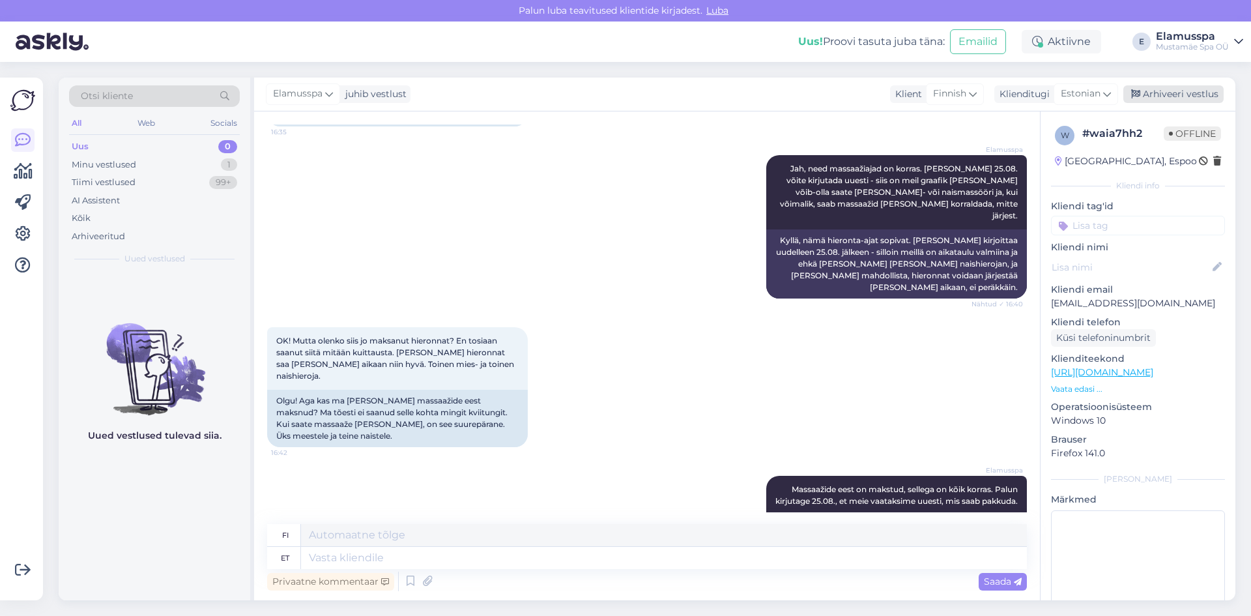
click at [1149, 90] on div "Arhiveeri vestlus" at bounding box center [1173, 94] width 100 height 18
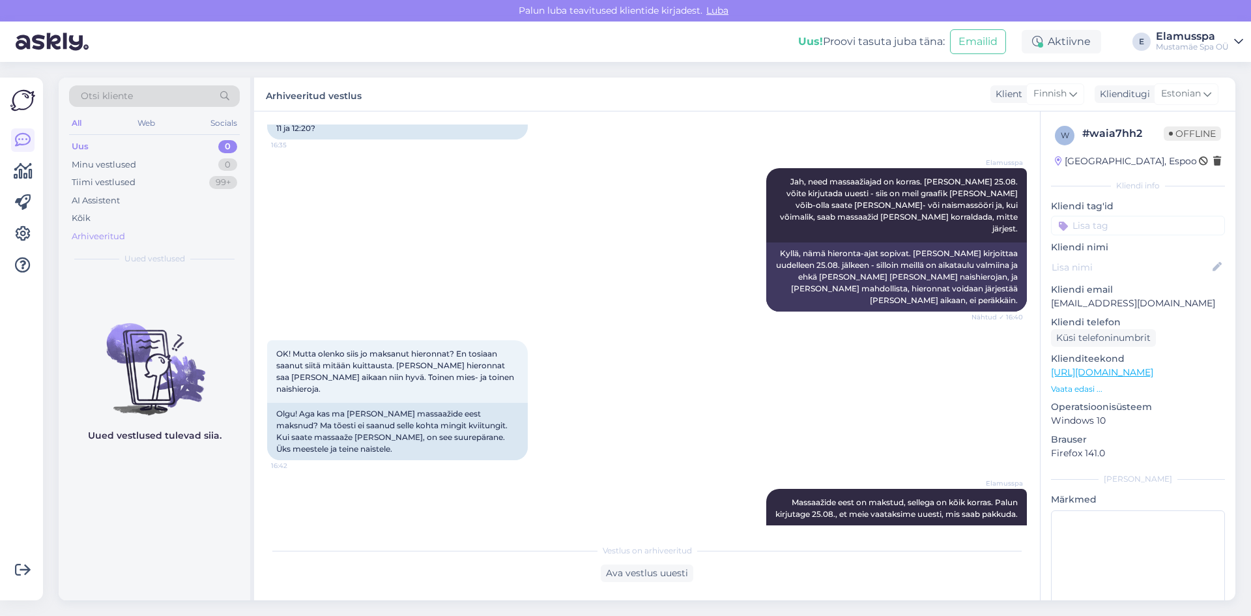
click at [104, 240] on div "Arhiveeritud" at bounding box center [98, 236] width 53 height 13
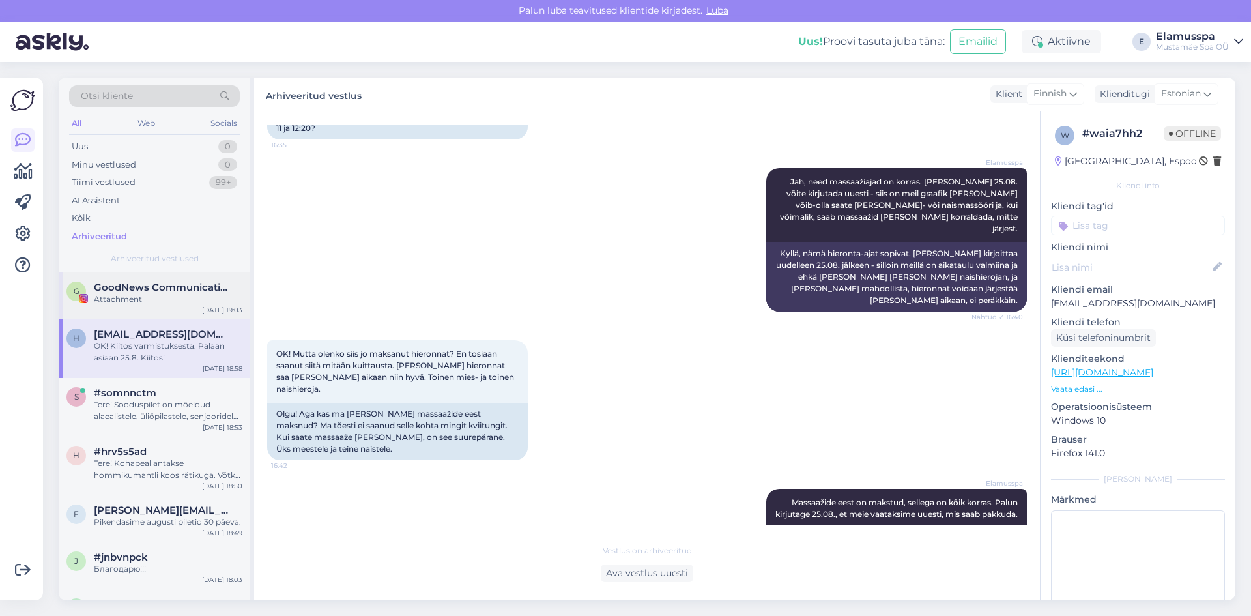
click at [132, 298] on div "Attachment" at bounding box center [168, 299] width 149 height 12
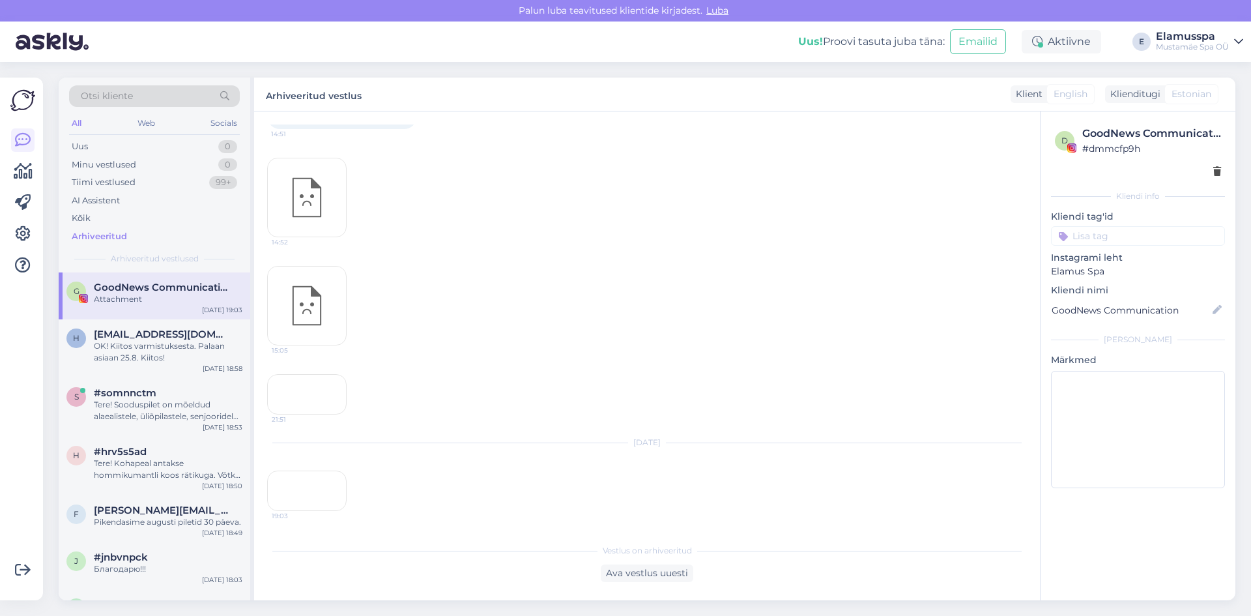
scroll to position [11418, 0]
click at [311, 470] on div "19:03" at bounding box center [306, 490] width 79 height 40
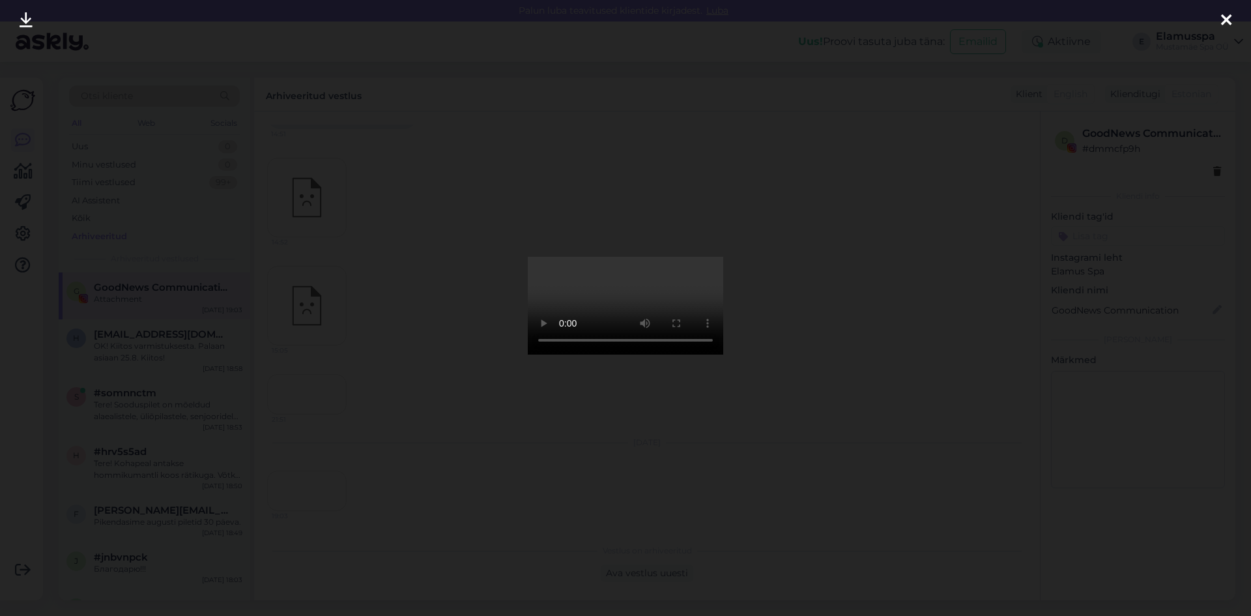
click at [825, 207] on div at bounding box center [625, 308] width 1251 height 616
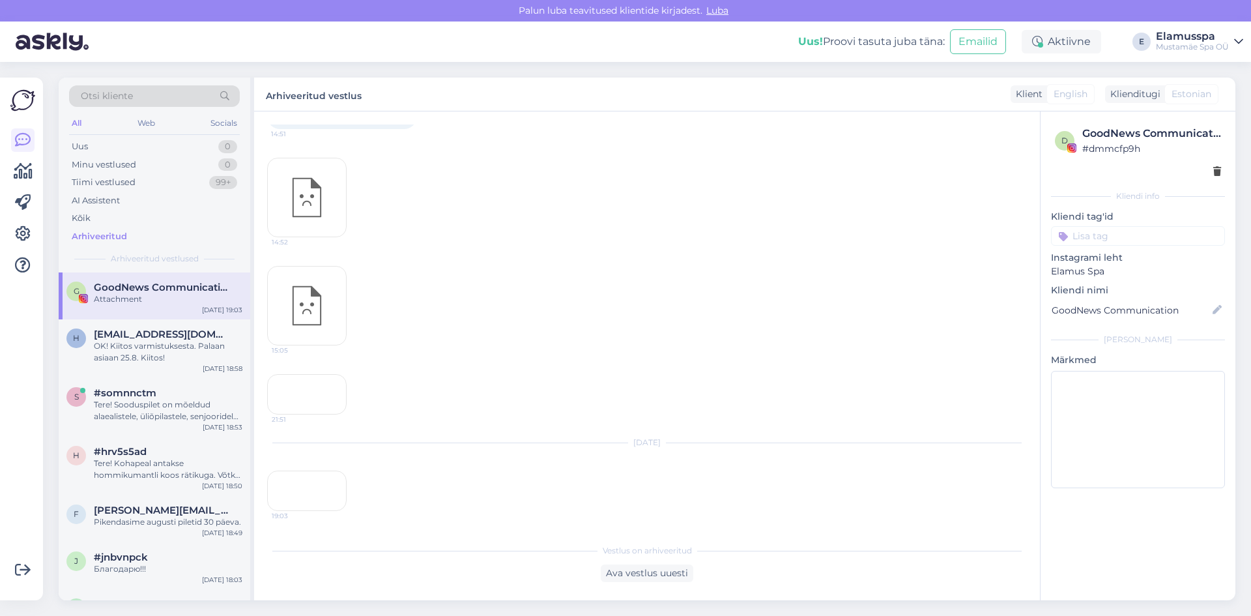
click at [309, 470] on div "19:03" at bounding box center [306, 490] width 79 height 40
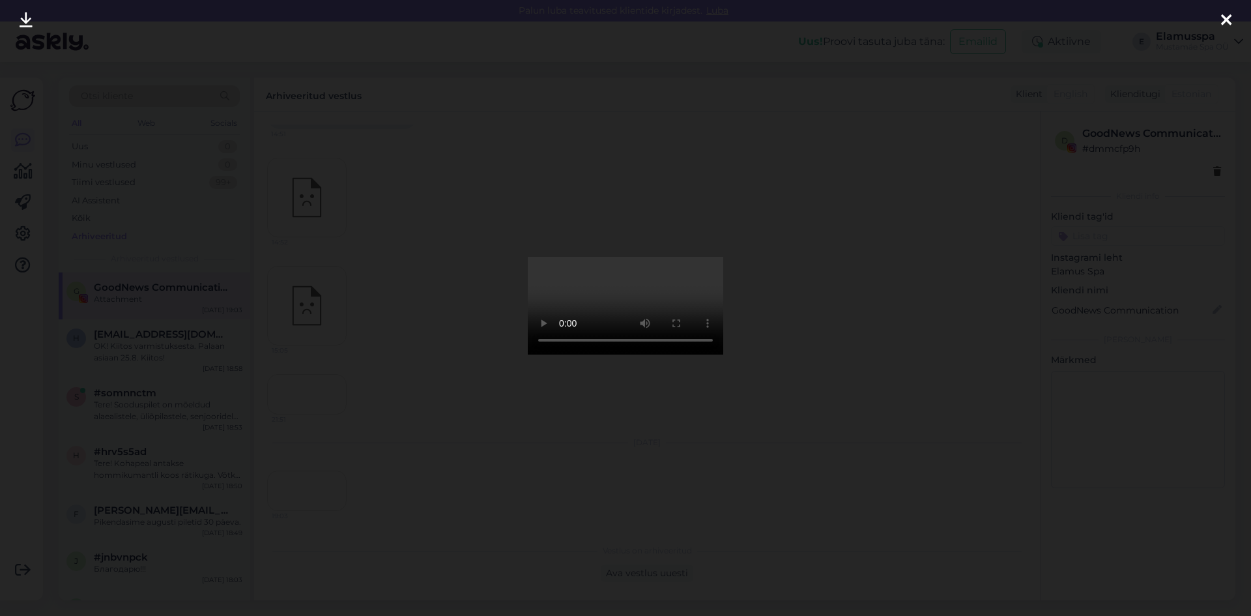
click at [940, 199] on div at bounding box center [625, 308] width 1251 height 616
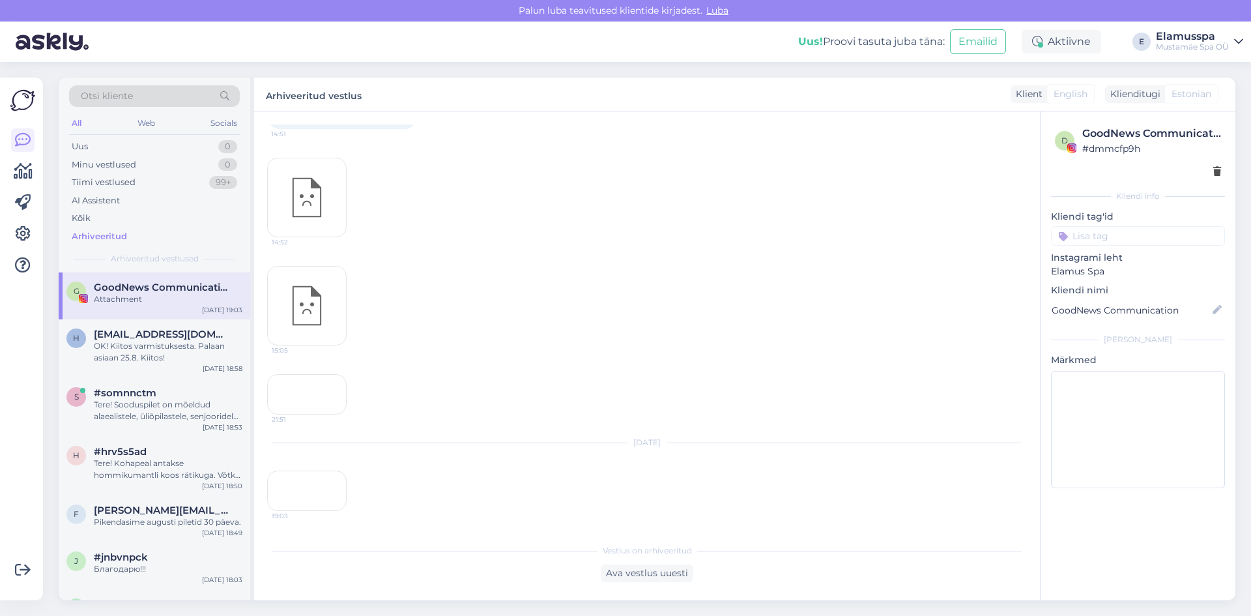
click at [317, 470] on div "19:03" at bounding box center [306, 490] width 79 height 40
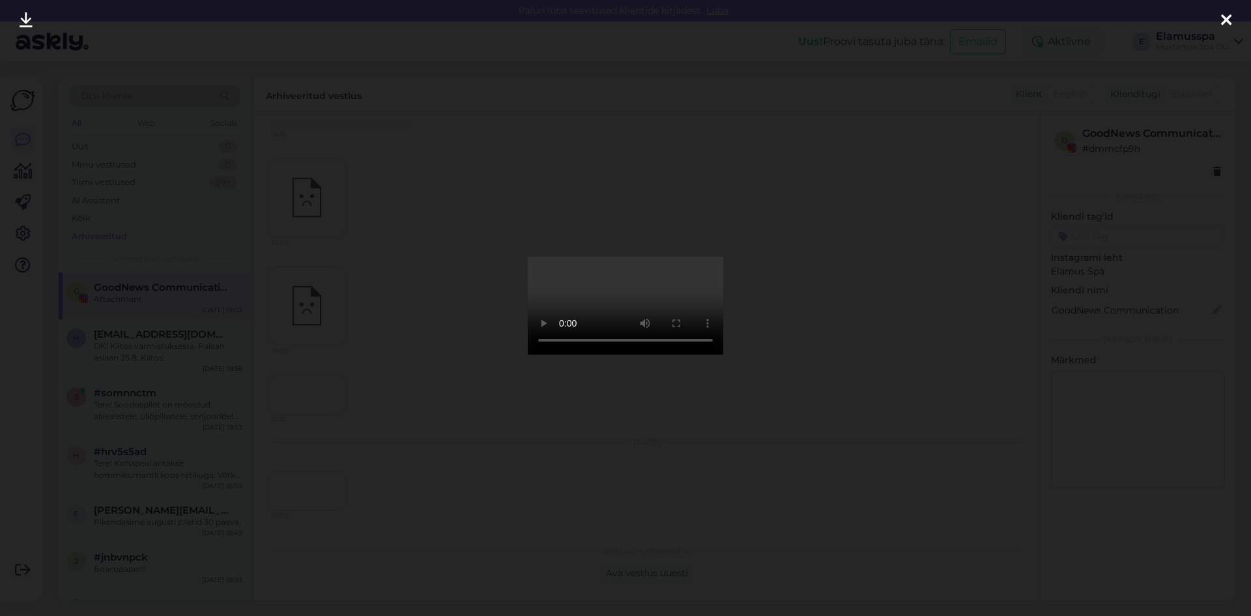
click at [842, 327] on div at bounding box center [625, 308] width 1251 height 616
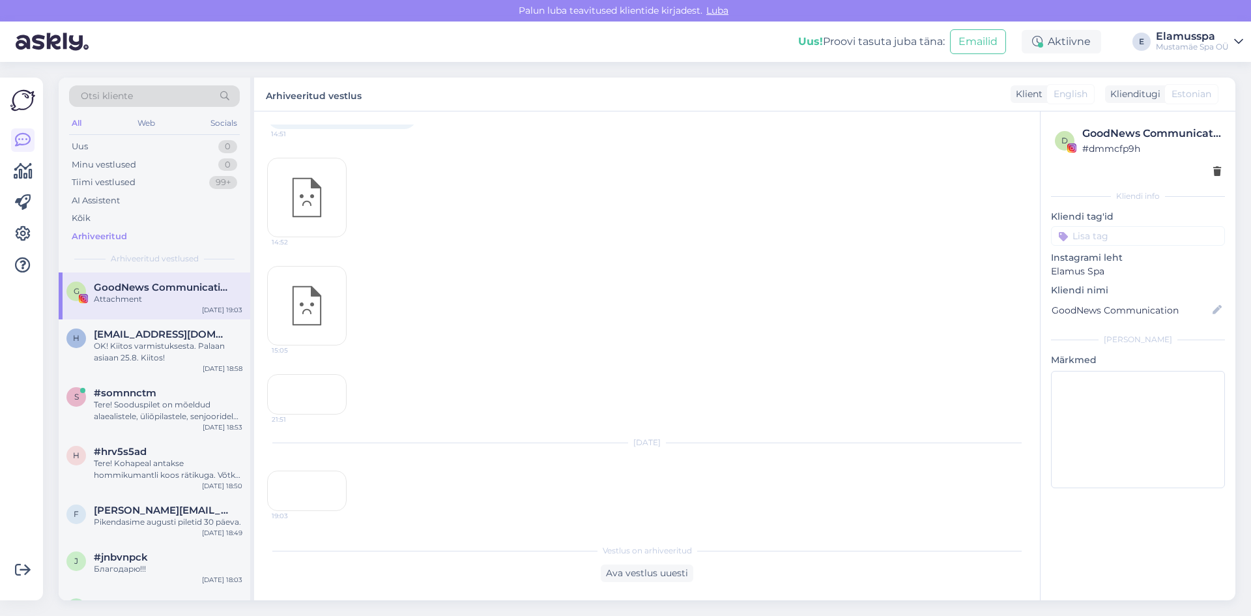
click at [310, 470] on div "19:03" at bounding box center [306, 490] width 79 height 40
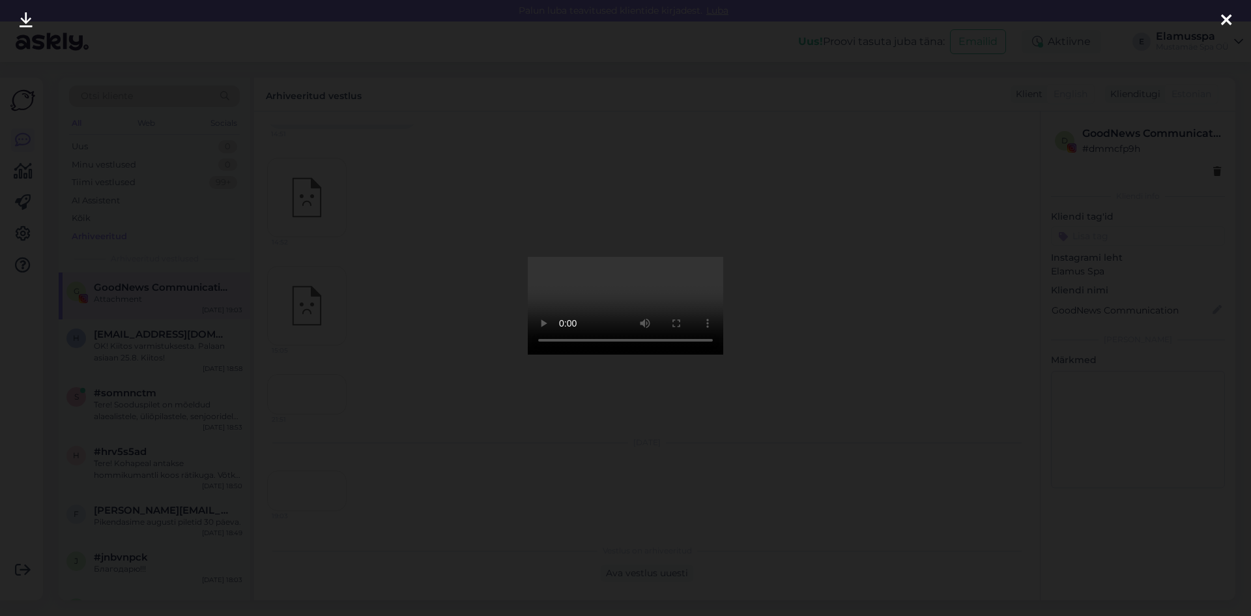
click at [878, 337] on div at bounding box center [625, 308] width 1251 height 616
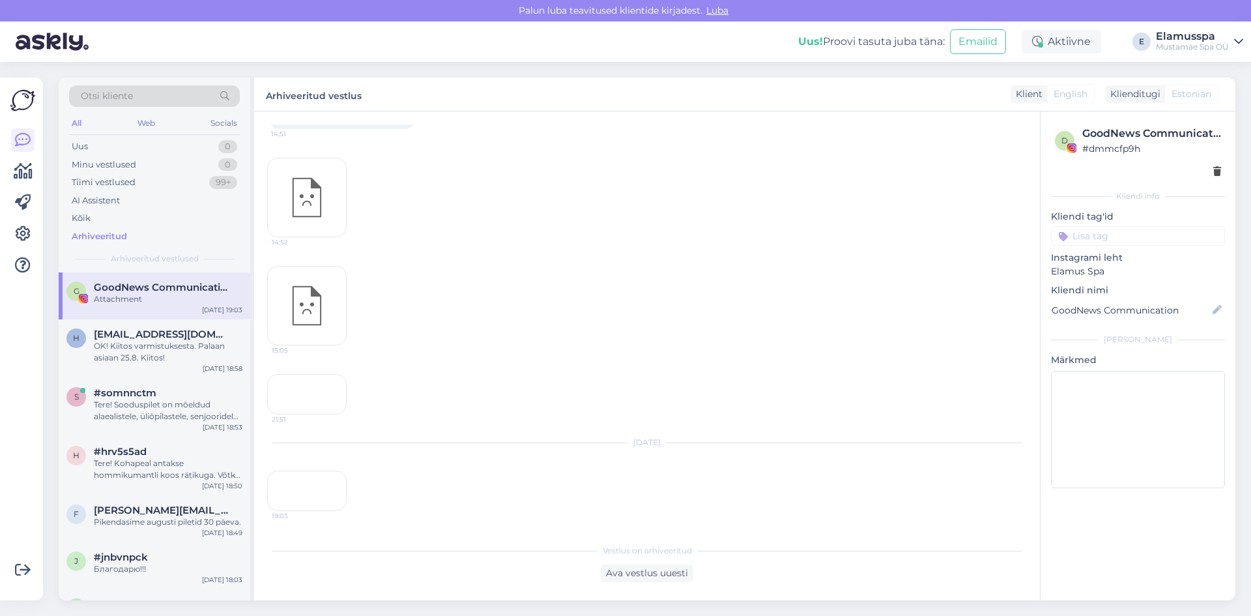
click at [325, 374] on div "21:51" at bounding box center [306, 394] width 79 height 40
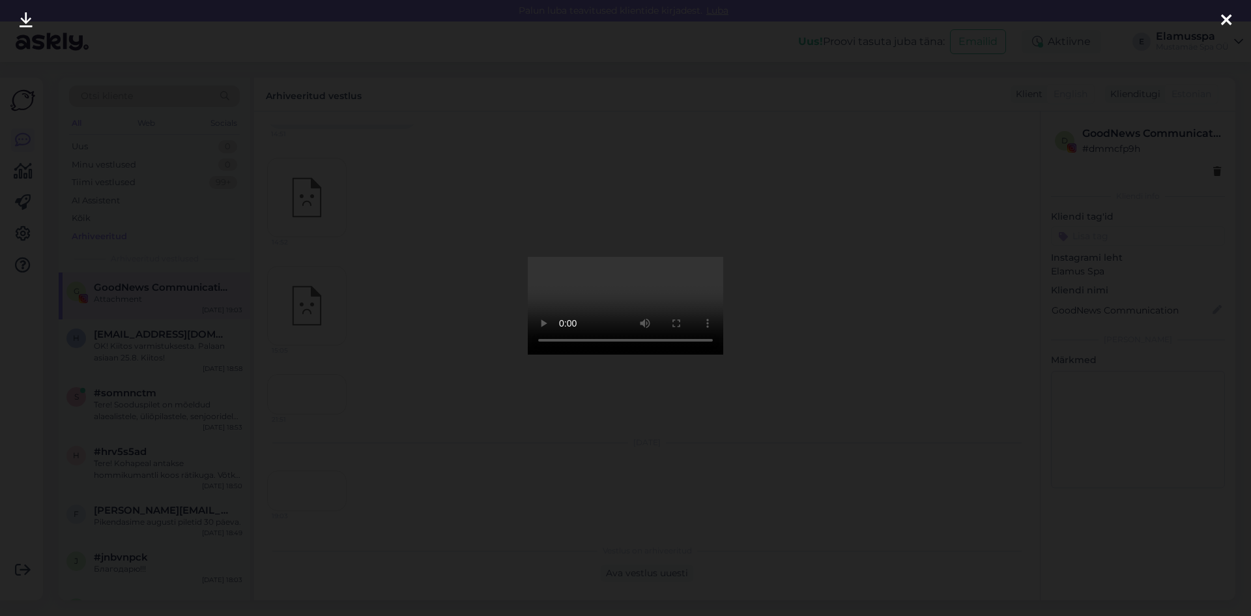
click at [1221, 22] on icon at bounding box center [1226, 20] width 10 height 17
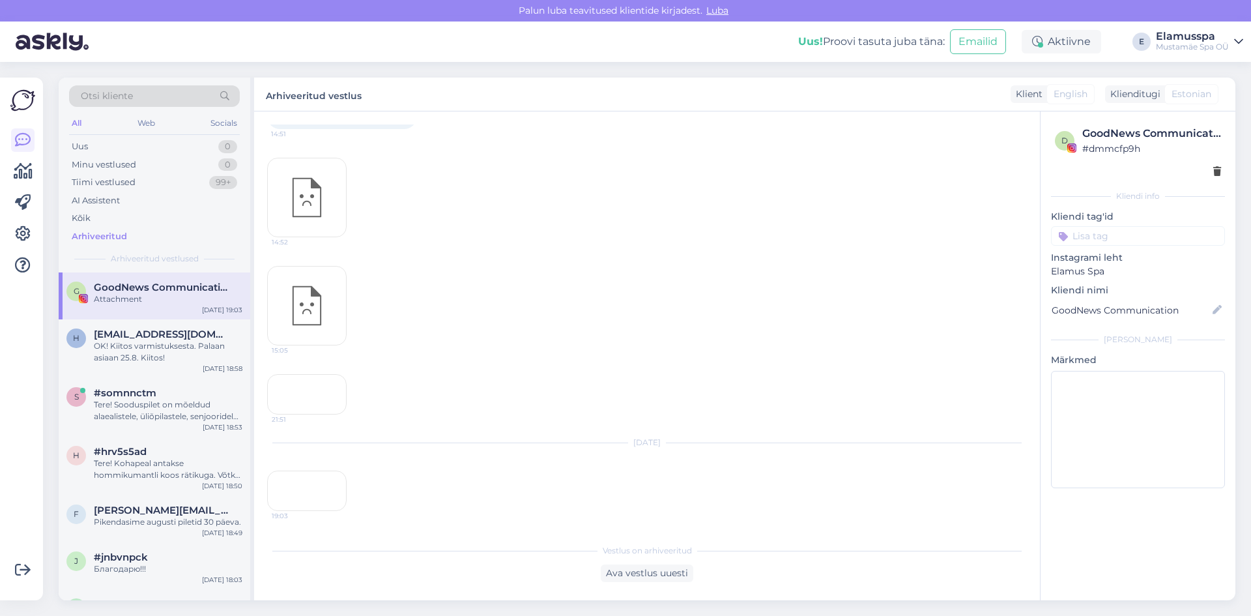
click at [303, 470] on div "19:03" at bounding box center [306, 490] width 79 height 40
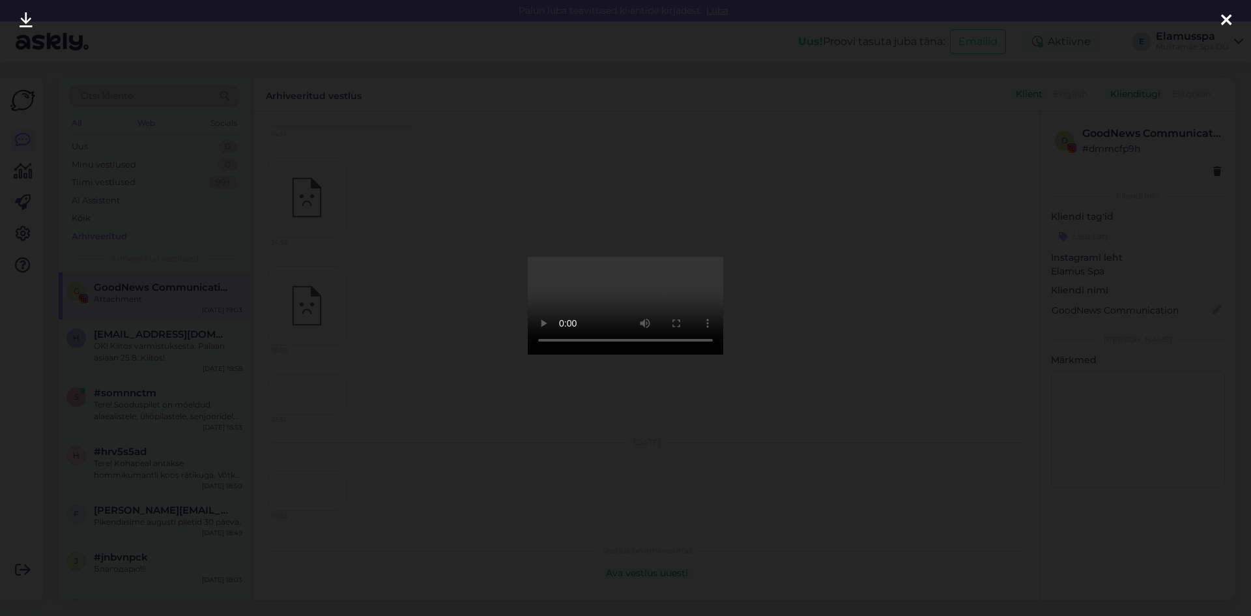
click at [1228, 17] on icon at bounding box center [1226, 20] width 10 height 17
